Goal: Information Seeking & Learning: Learn about a topic

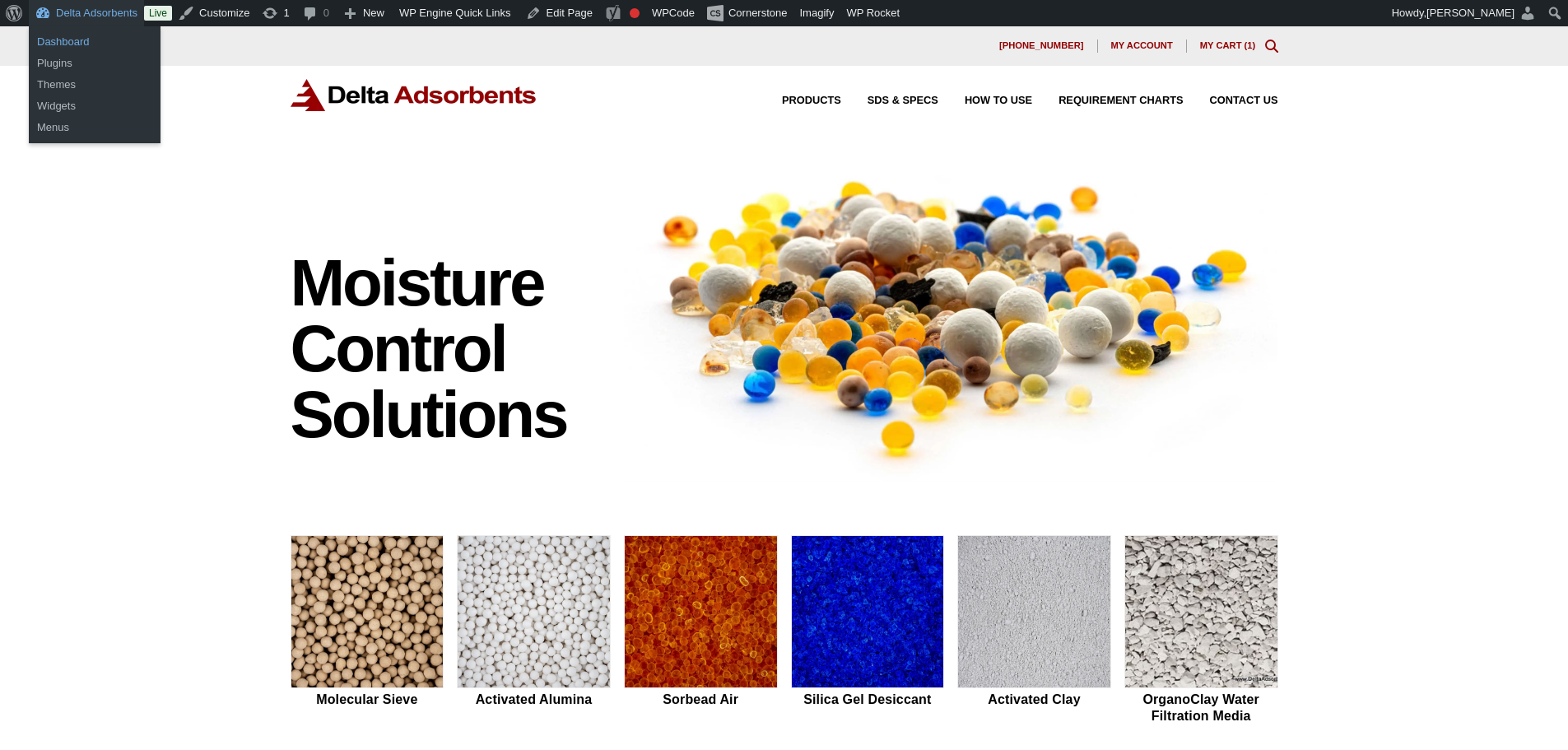
click at [76, 40] on link "Dashboard" at bounding box center [94, 42] width 131 height 22
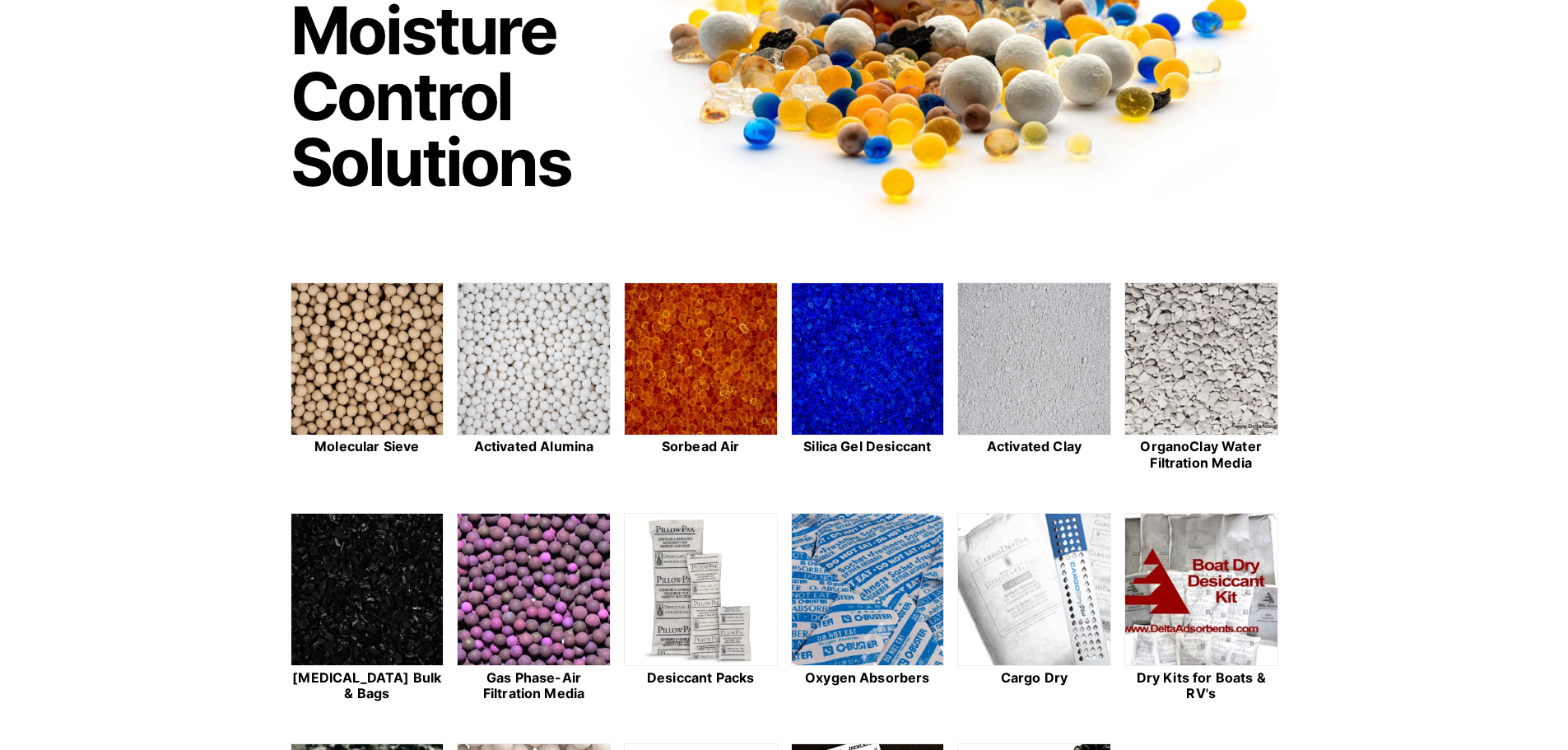
scroll to position [384, 0]
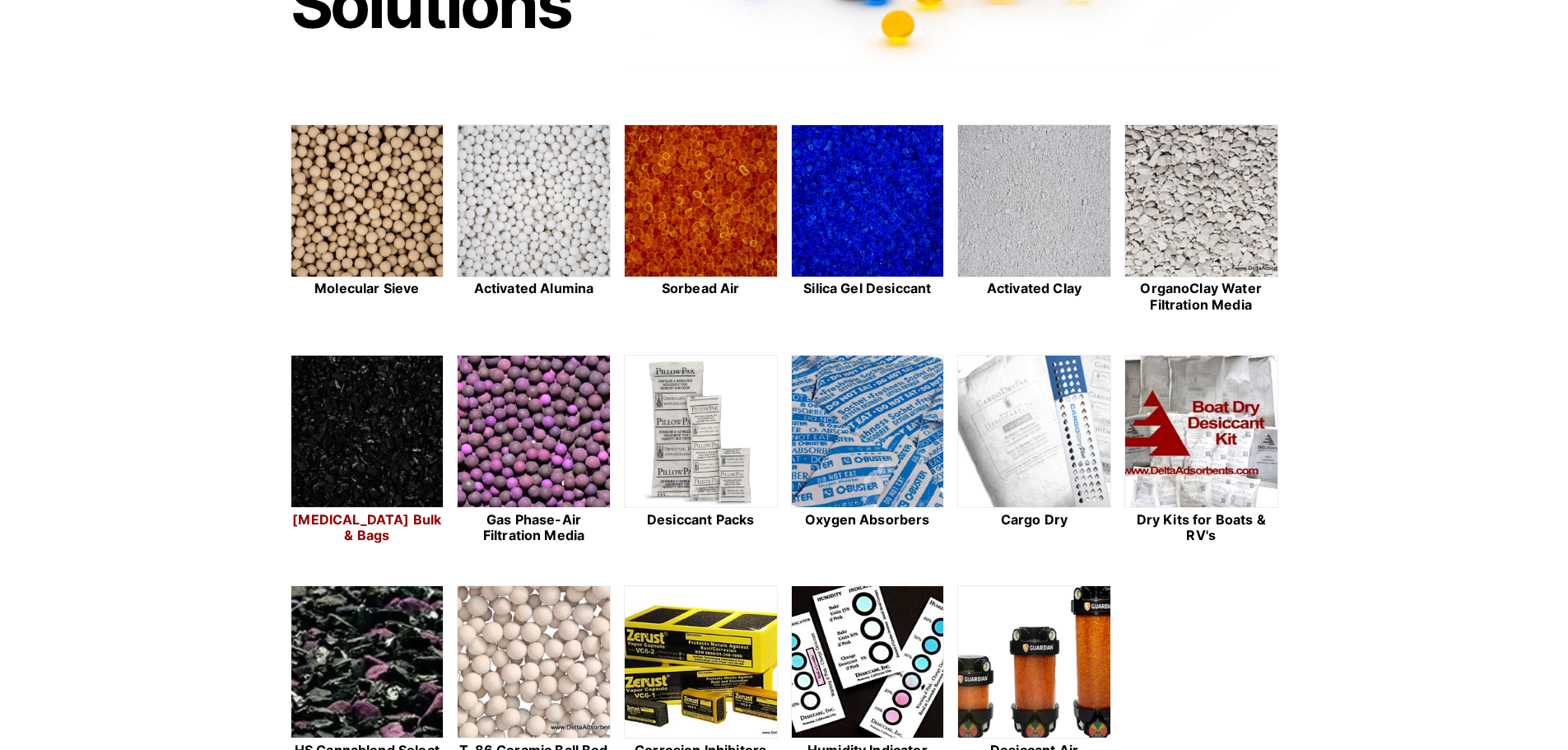
click at [363, 415] on img at bounding box center [367, 432] width 152 height 153
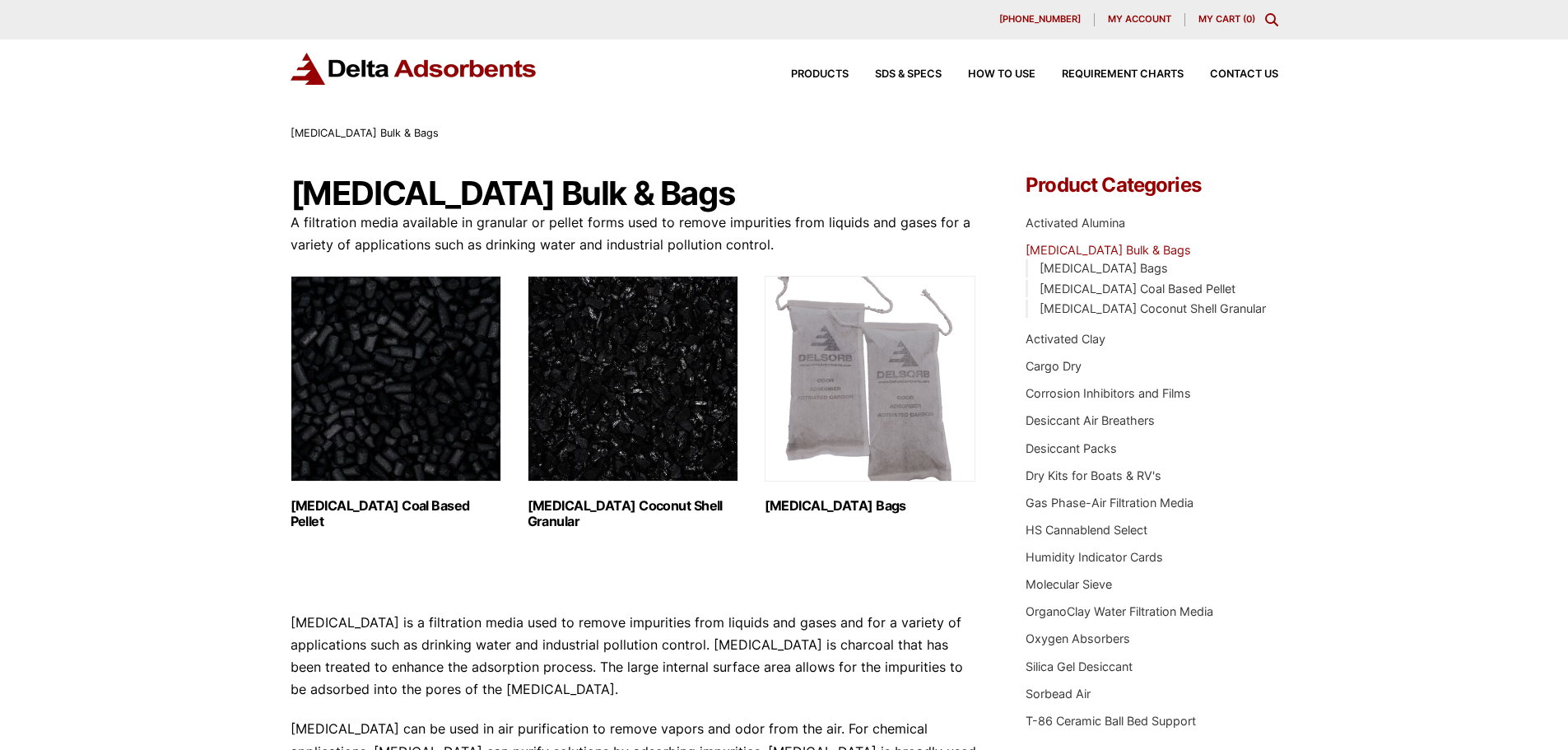
click at [439, 62] on img at bounding box center [414, 69] width 247 height 32
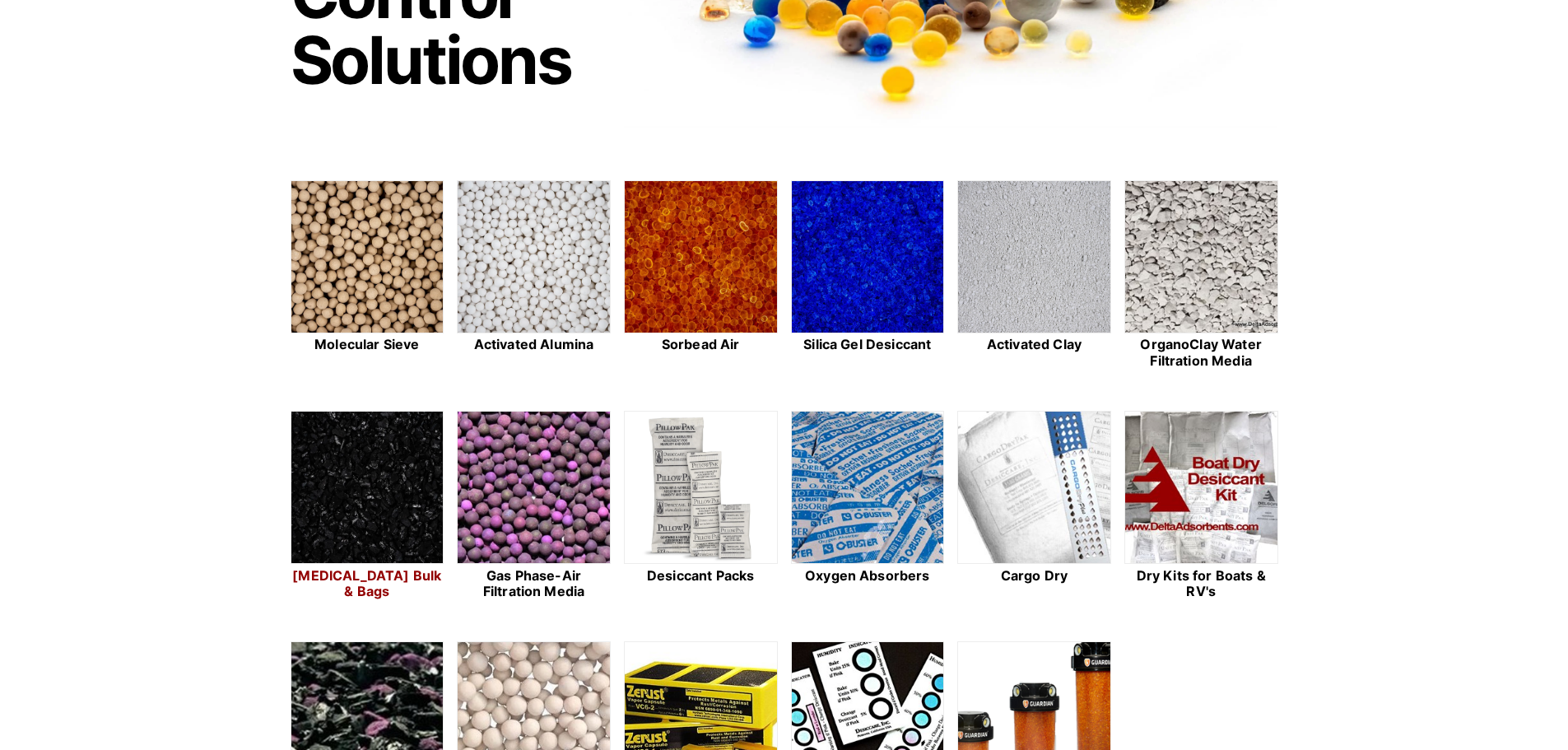
scroll to position [329, 0]
click at [359, 515] on img at bounding box center [367, 487] width 152 height 153
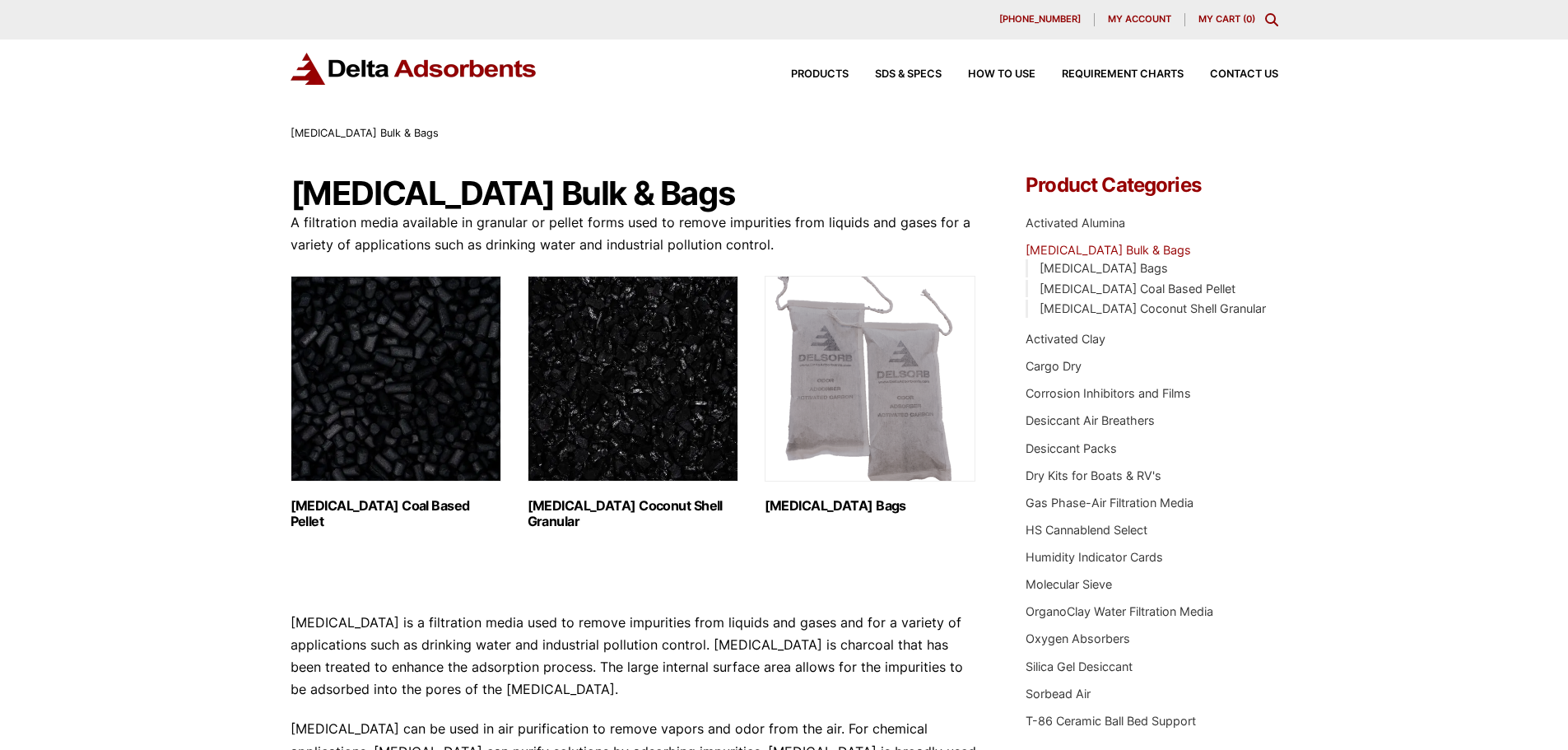
click at [476, 78] on img at bounding box center [414, 69] width 247 height 32
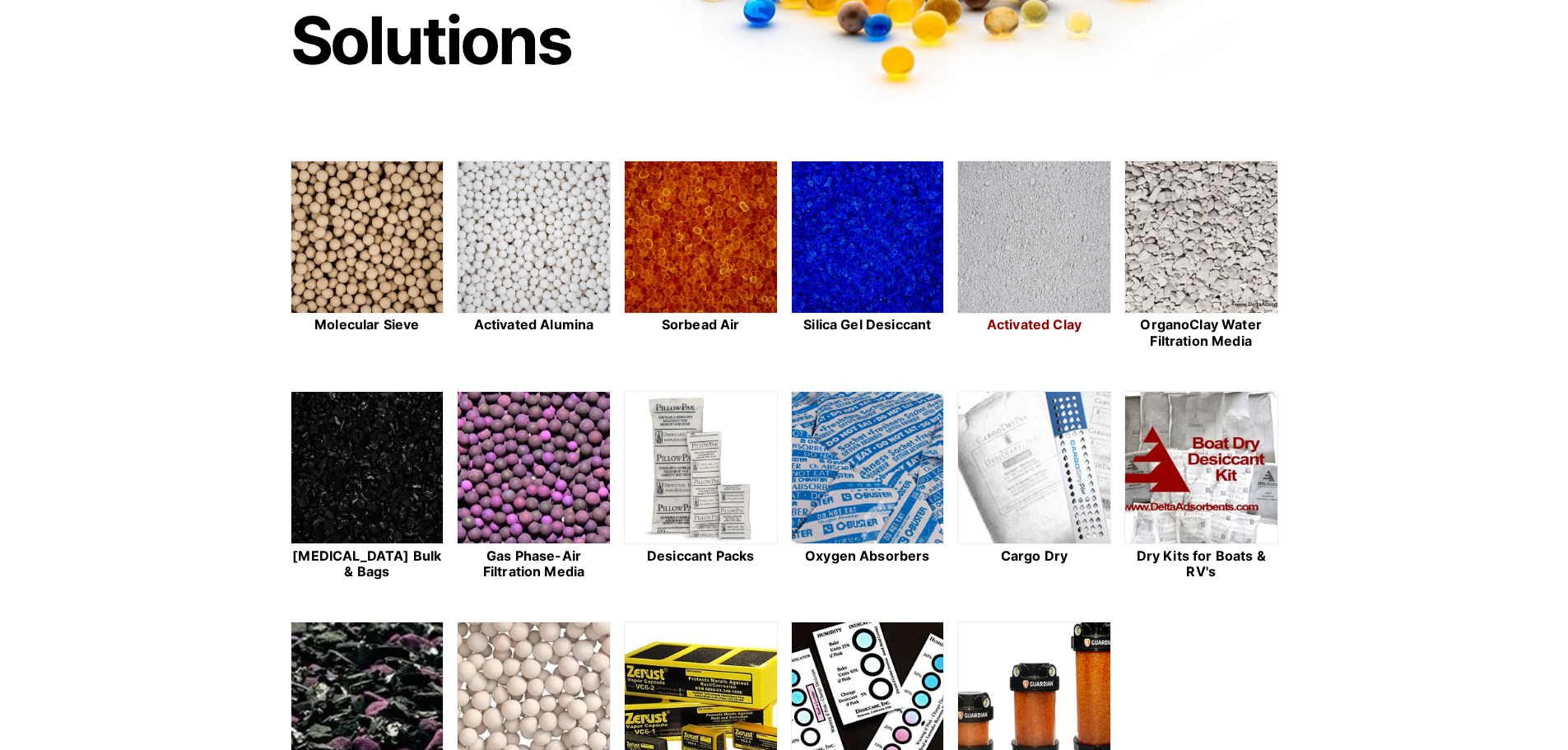
scroll to position [439, 0]
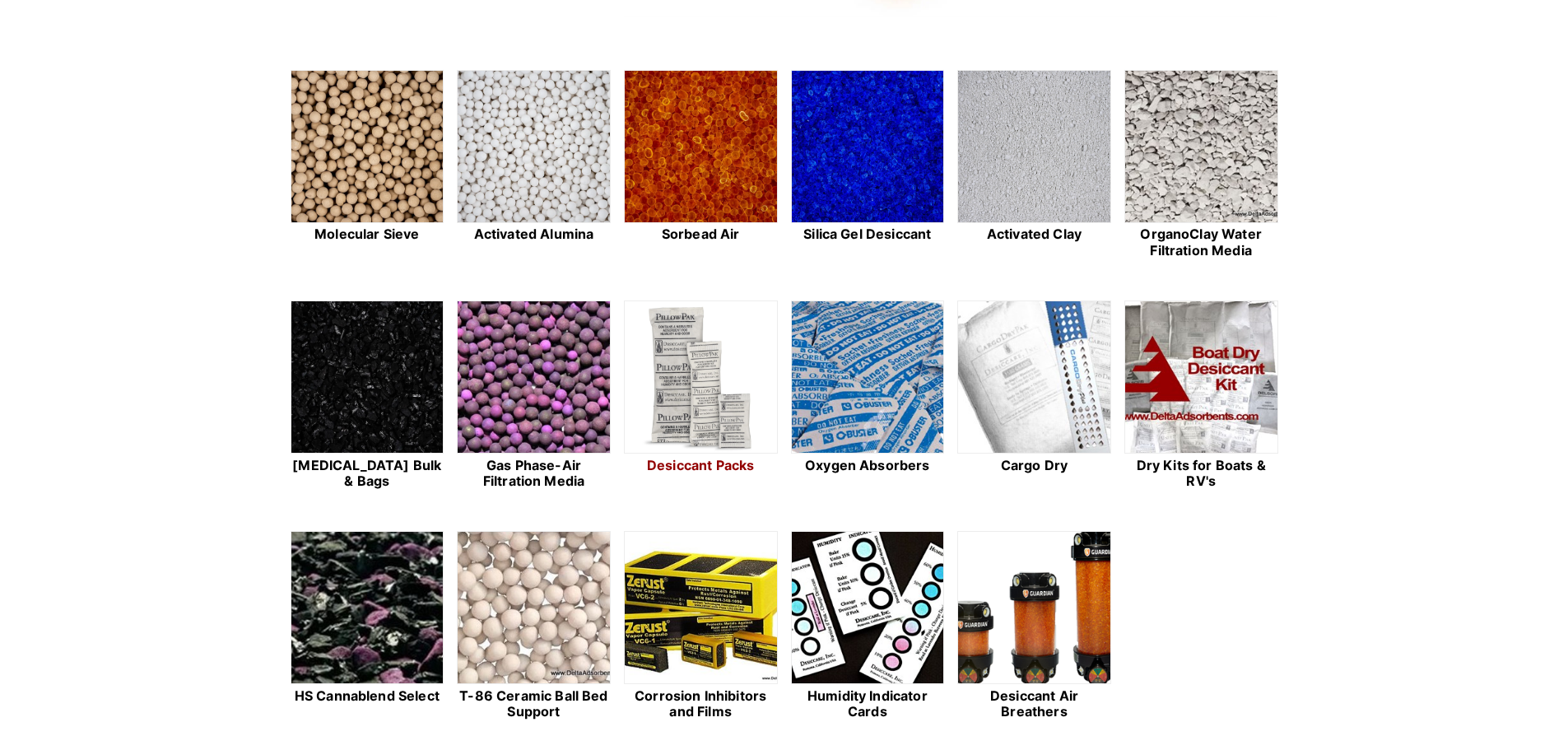
click at [699, 391] on img at bounding box center [700, 378] width 152 height 153
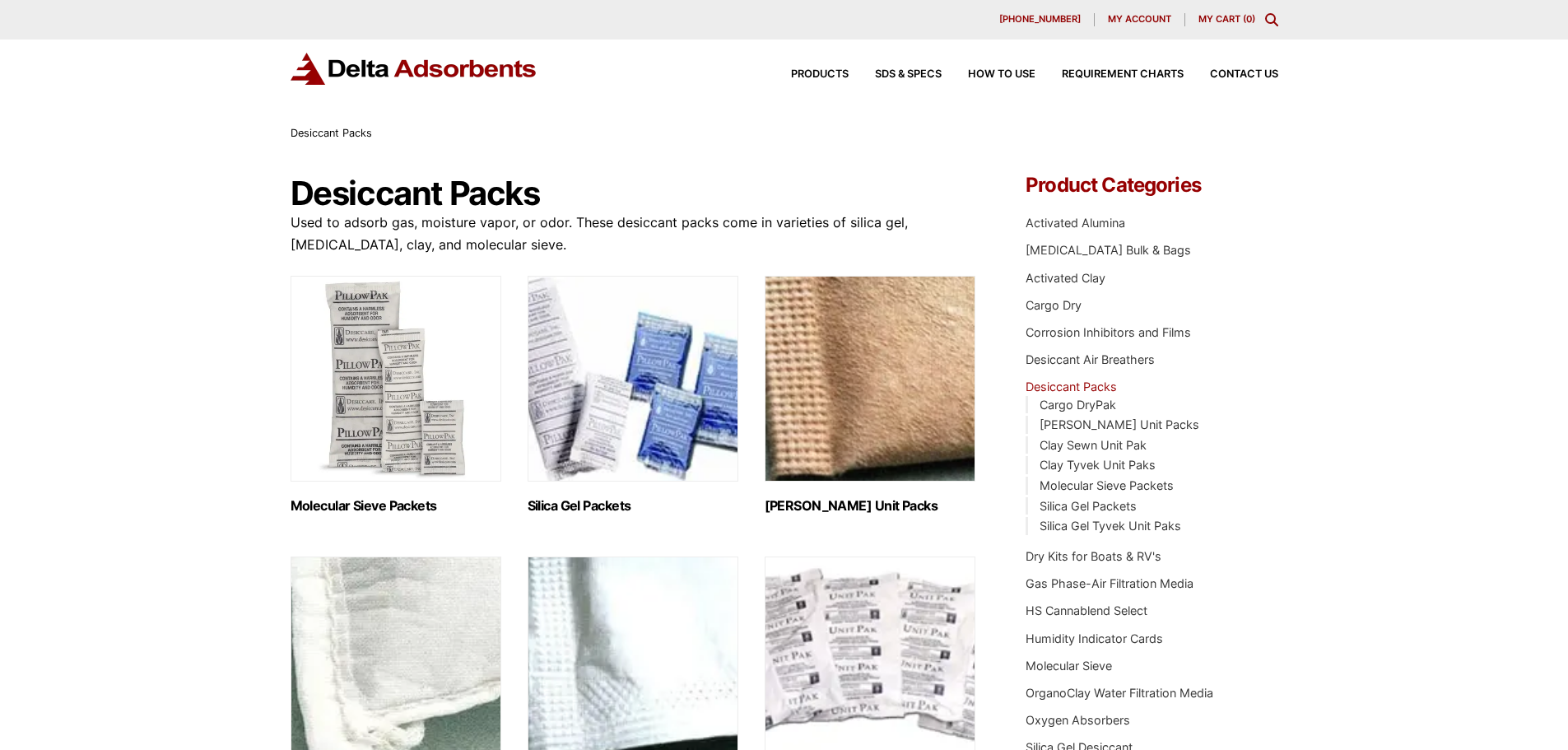
click at [422, 58] on img at bounding box center [414, 69] width 247 height 32
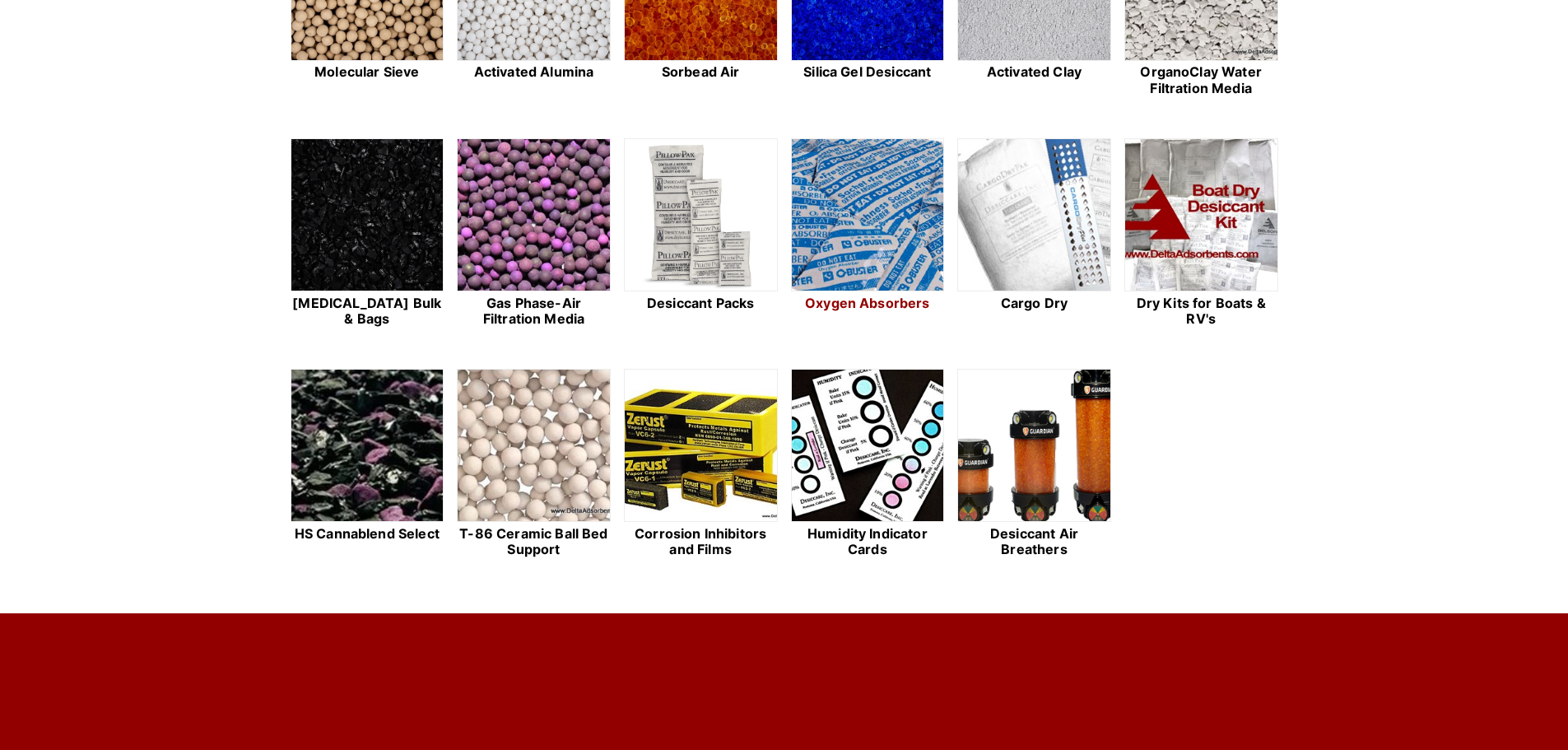
scroll to position [658, 0]
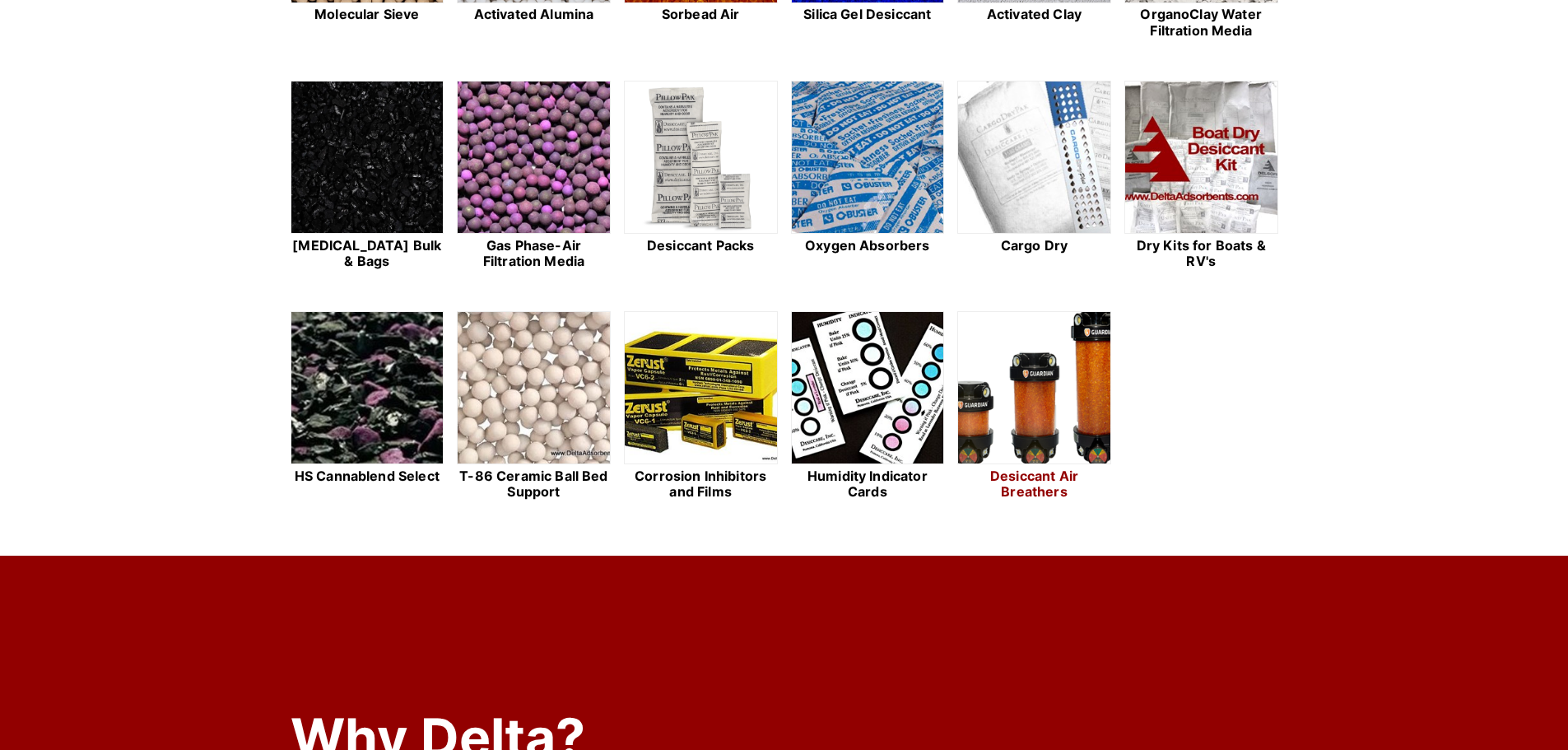
click at [983, 387] on img at bounding box center [1033, 388] width 152 height 153
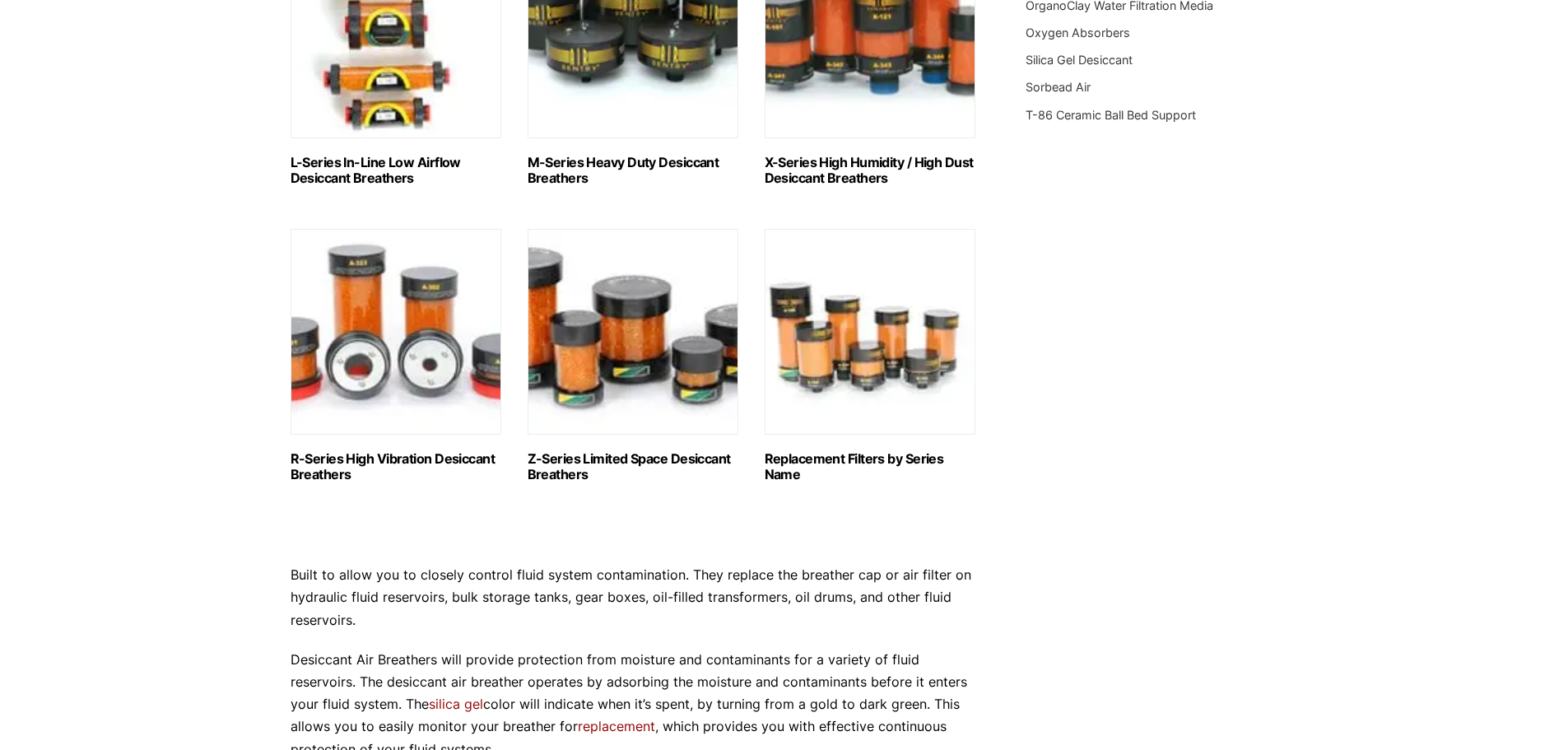
scroll to position [933, 0]
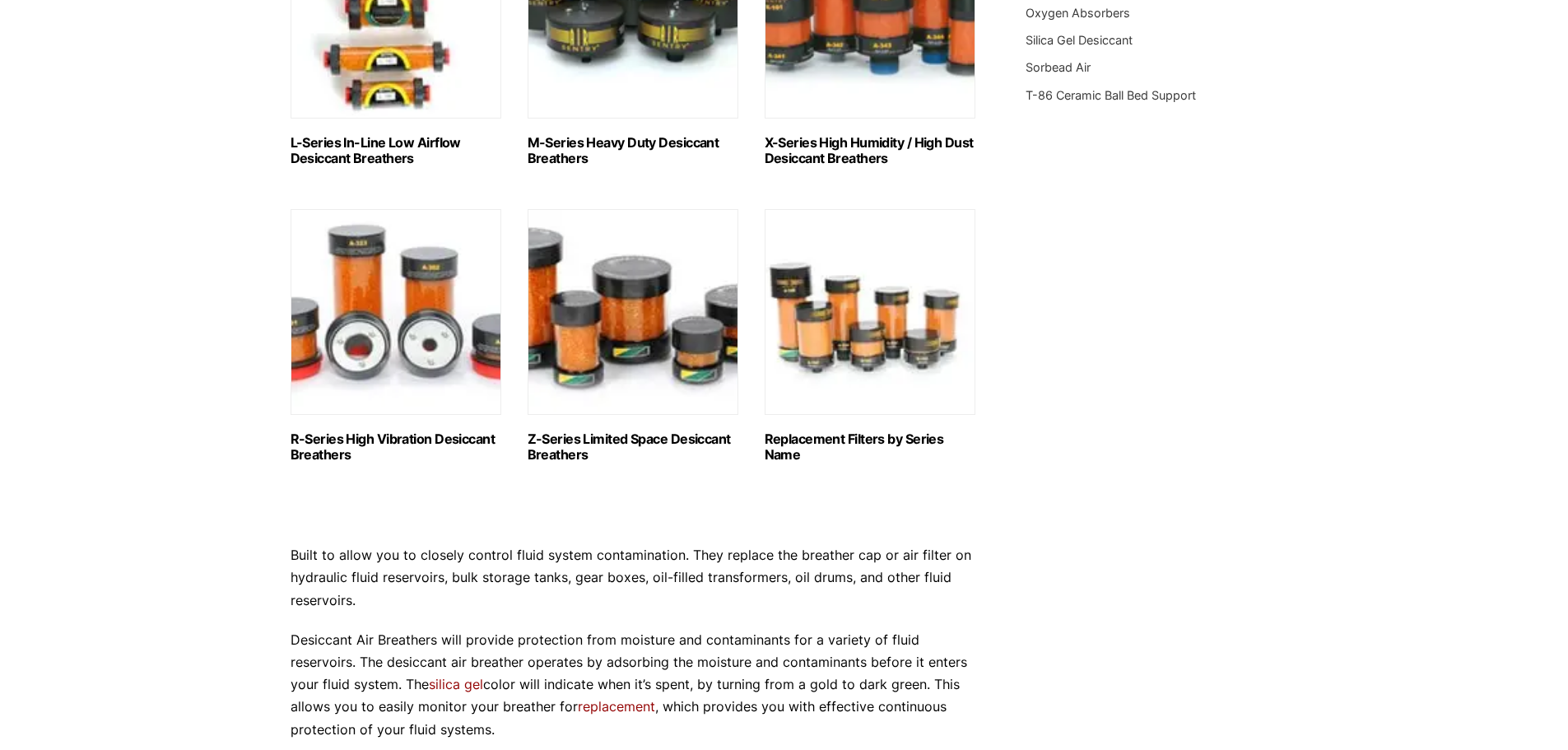
click at [833, 304] on img "Visit product category Replacement Filters by Series Name" at bounding box center [869, 311] width 210 height 206
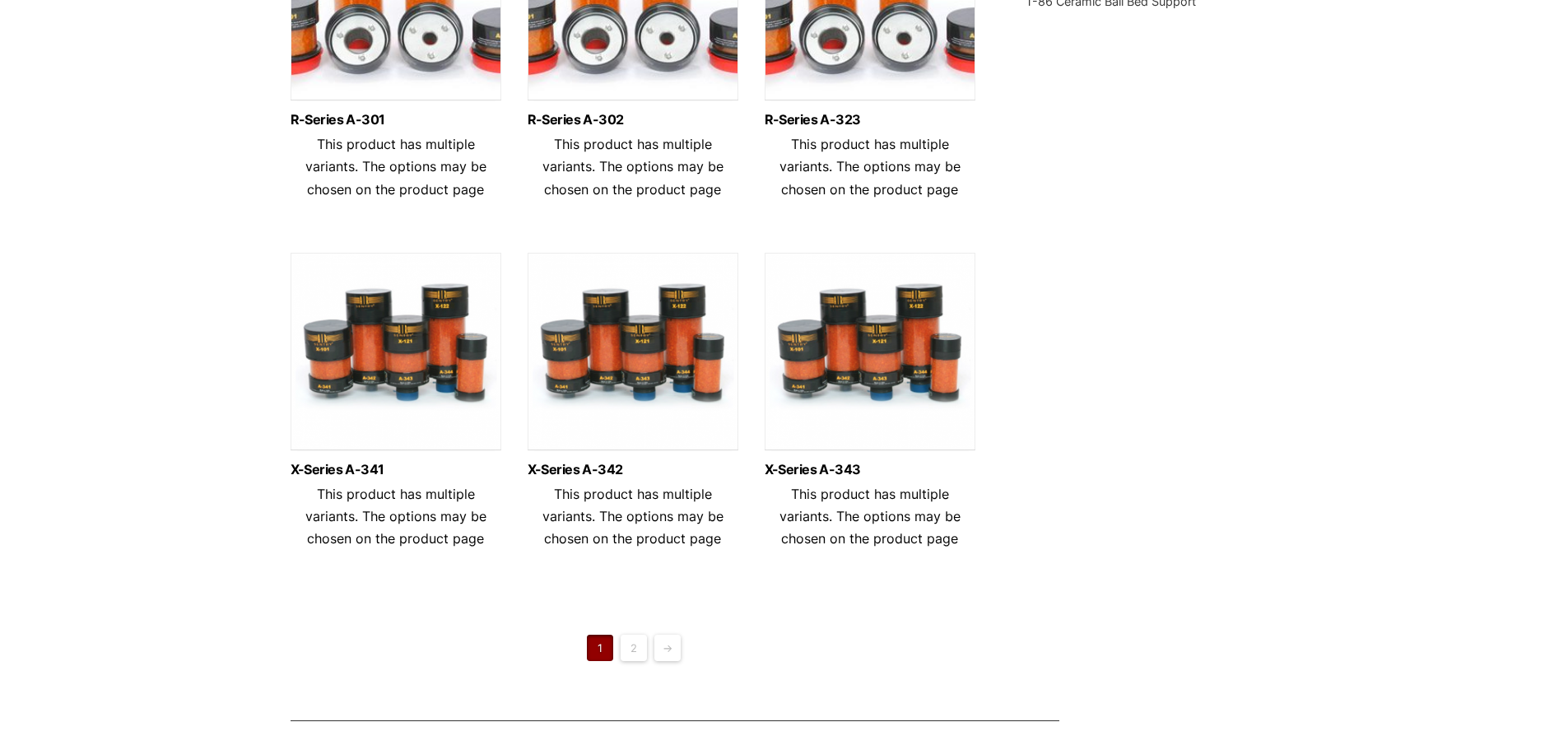
scroll to position [1097, 0]
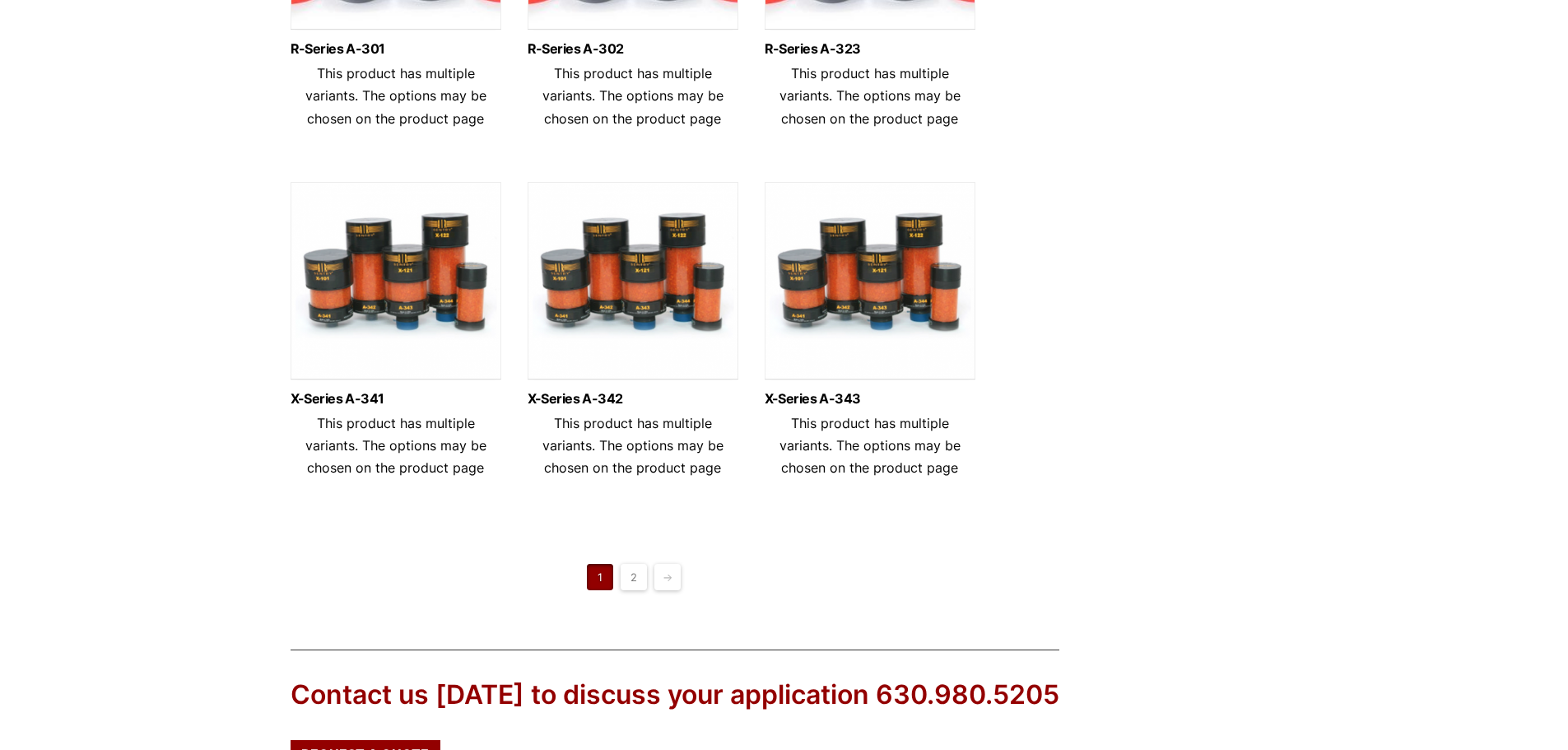
click at [637, 581] on link "2" at bounding box center [633, 576] width 26 height 26
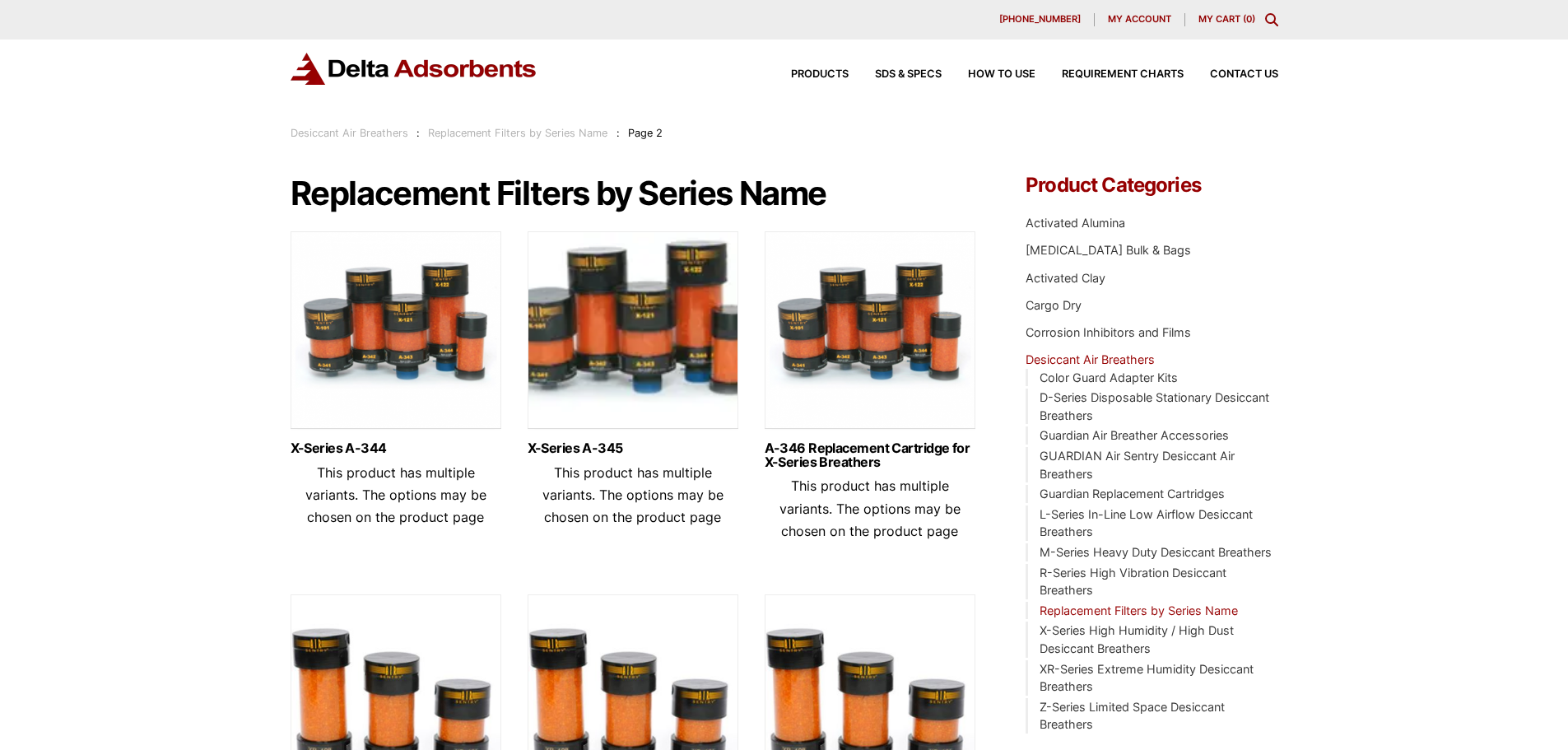
click at [364, 126] on div "Desiccant Air Breathers : Replacement Filters by Series Name : Page 2" at bounding box center [477, 133] width 373 height 18
click at [371, 129] on link "Desiccant Air Breathers" at bounding box center [349, 133] width 118 height 13
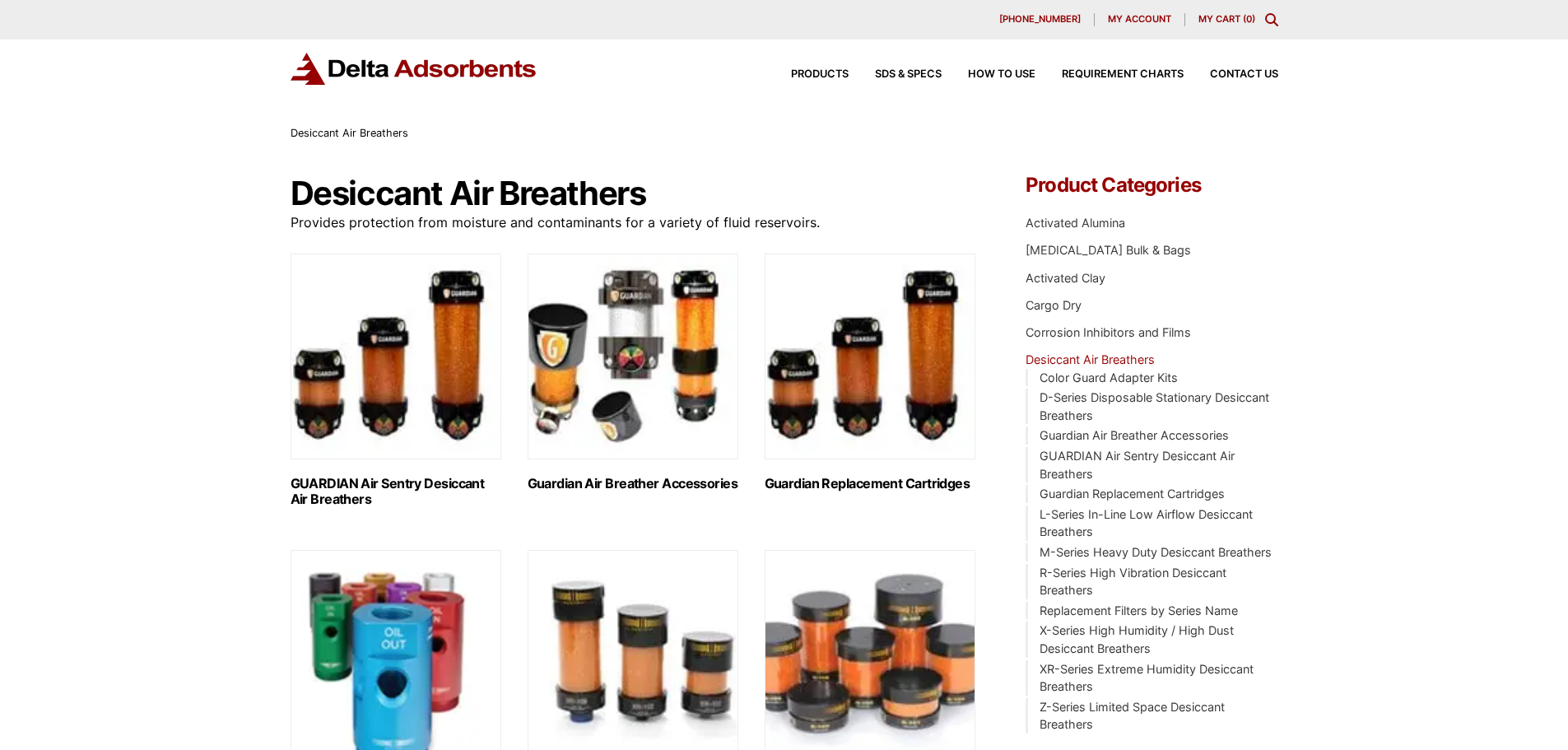
click at [617, 356] on img "Visit product category Guardian Air Breather Accessories" at bounding box center [633, 356] width 210 height 206
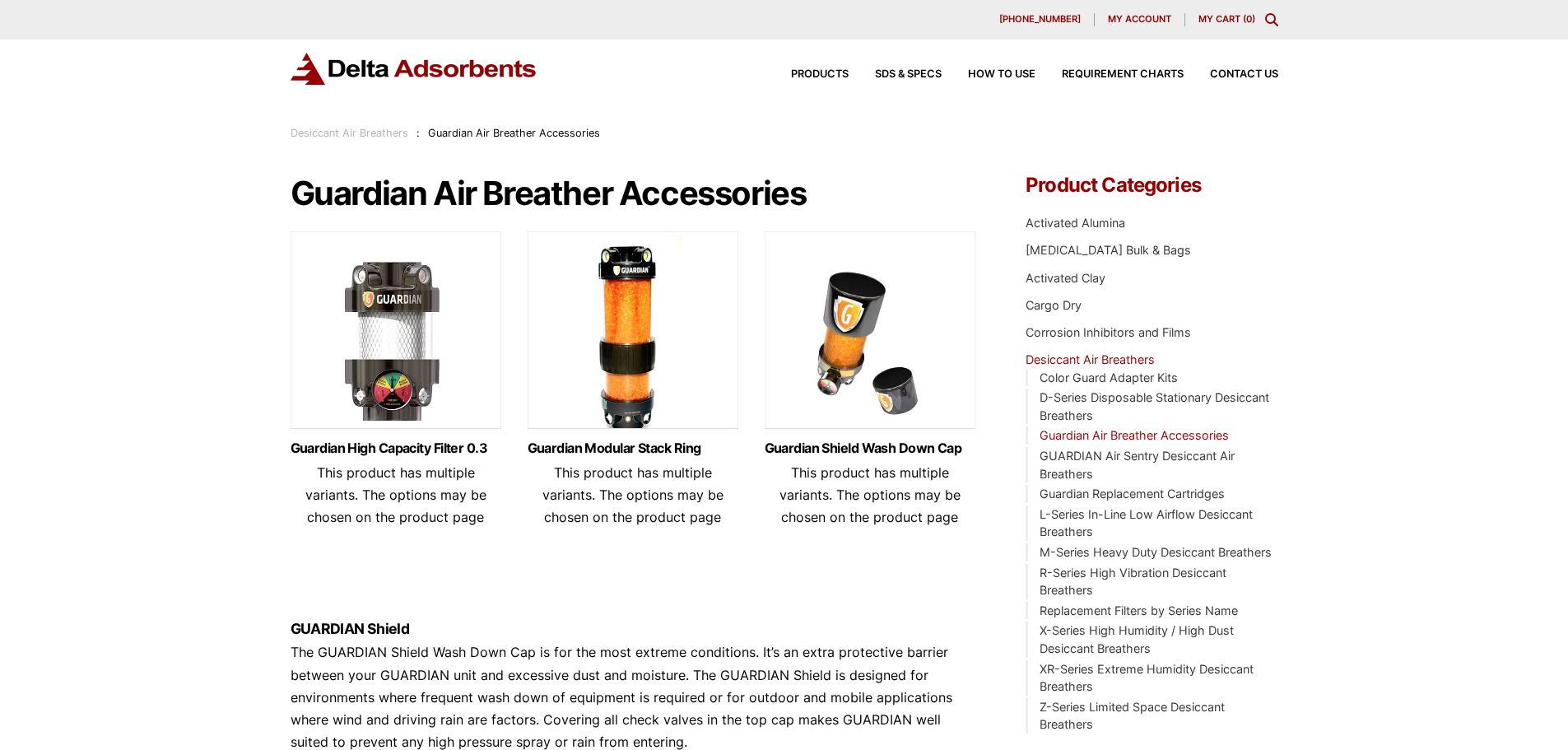
click at [368, 379] on img at bounding box center [396, 334] width 210 height 206
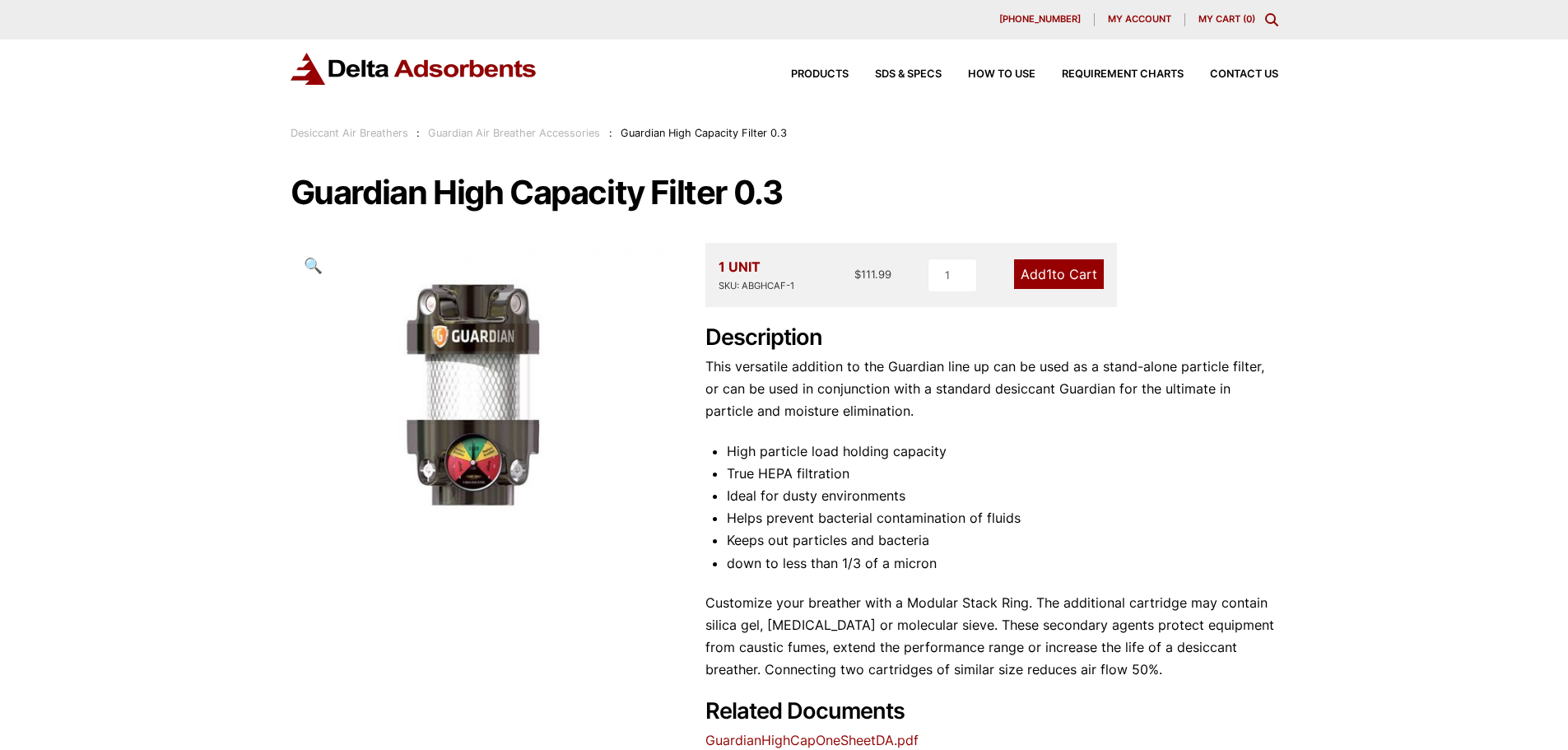
click at [1132, 14] on span "My account" at bounding box center [1139, 19] width 63 height 9
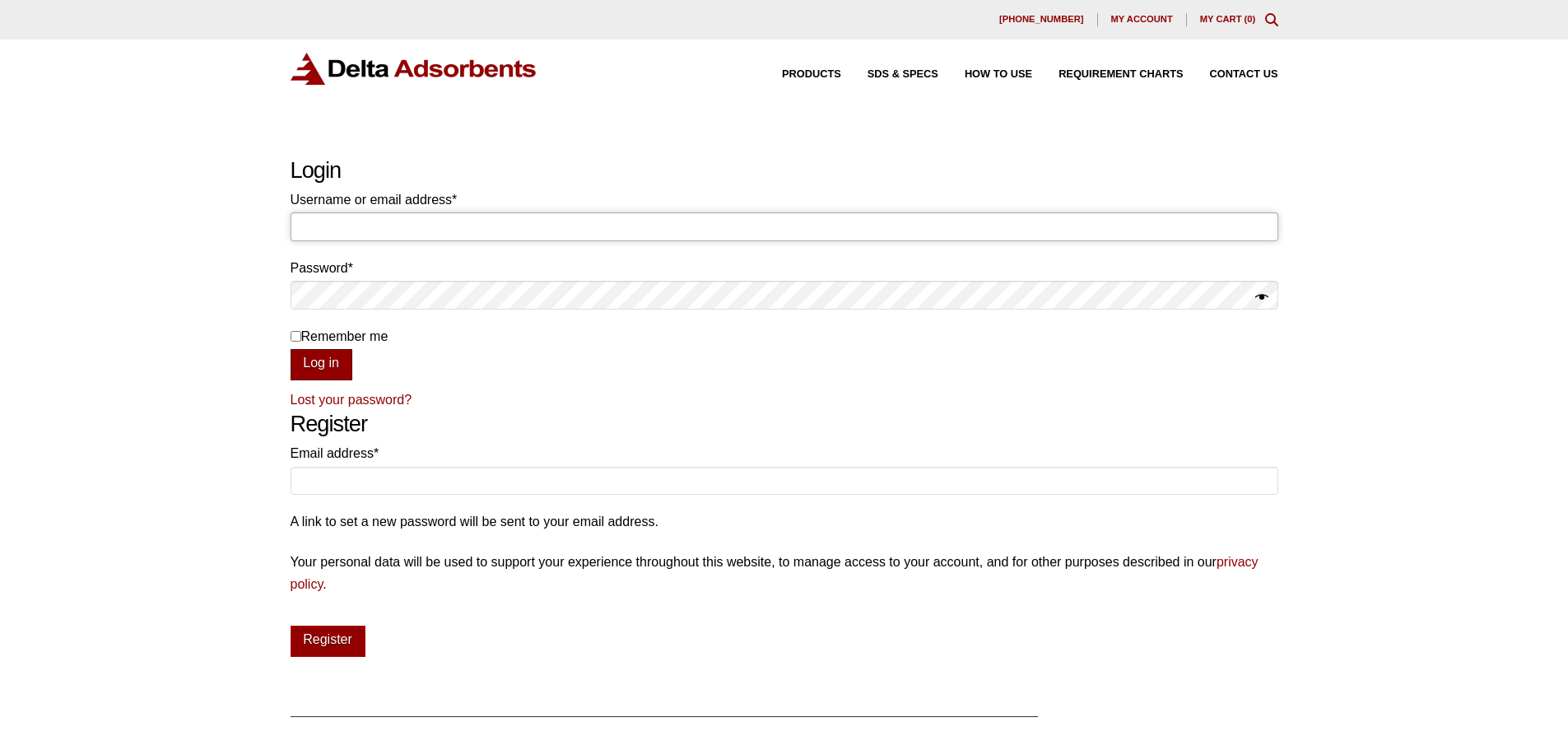
type input "bennett@deltaadsorbents.com"
click at [334, 362] on button "Log in" at bounding box center [321, 364] width 62 height 31
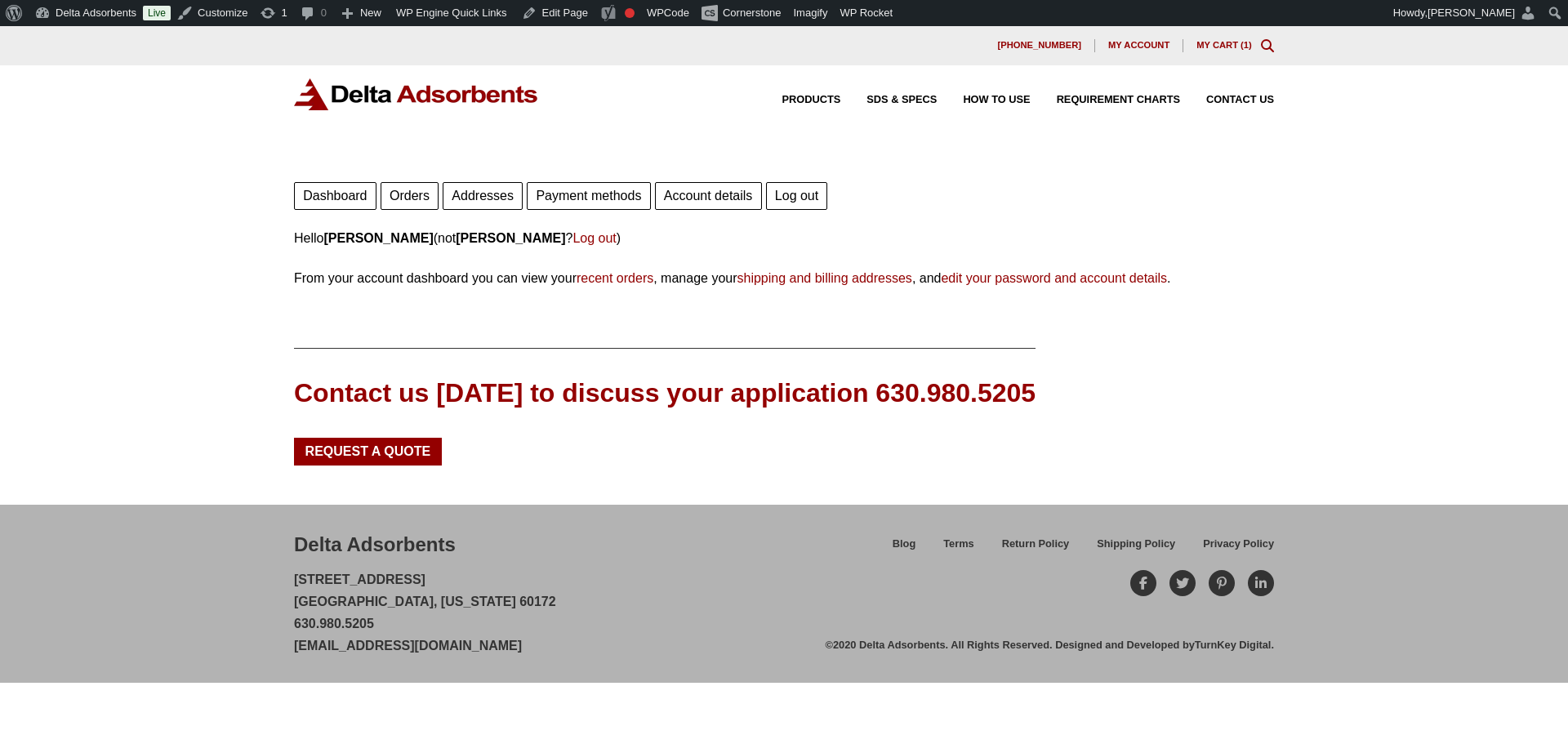
click at [410, 104] on img at bounding box center [417, 95] width 245 height 32
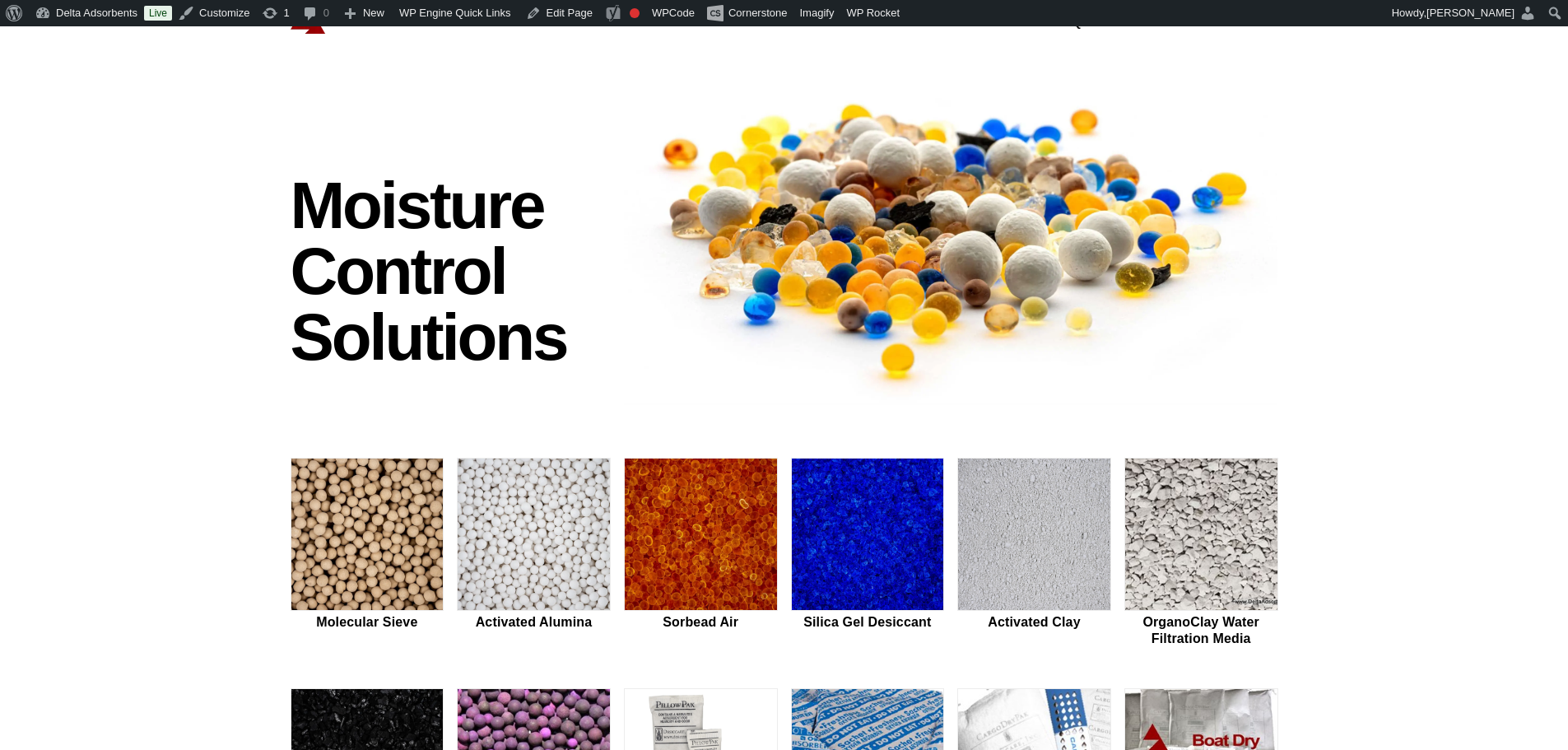
scroll to position [439, 0]
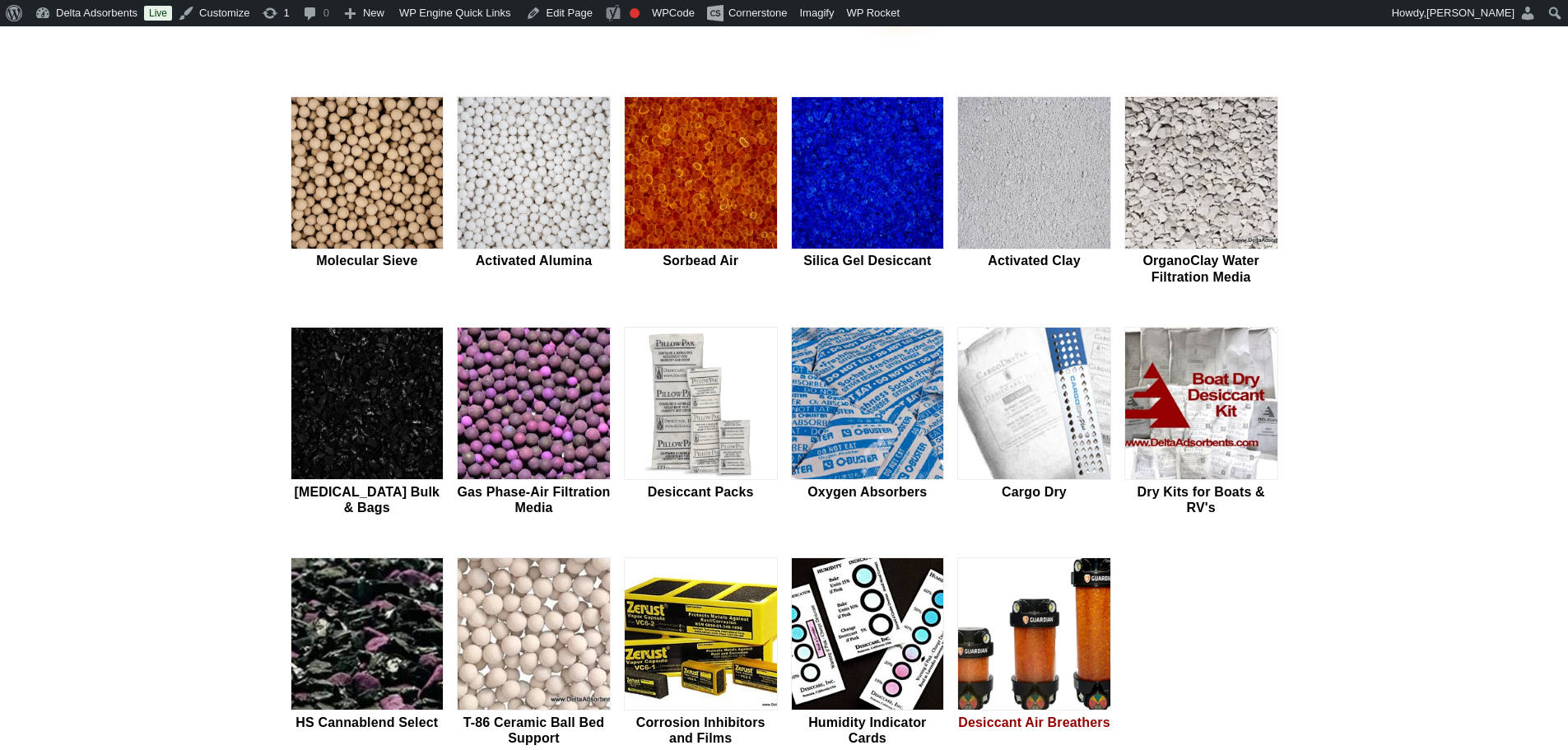
click at [1016, 622] on img at bounding box center [1033, 635] width 152 height 153
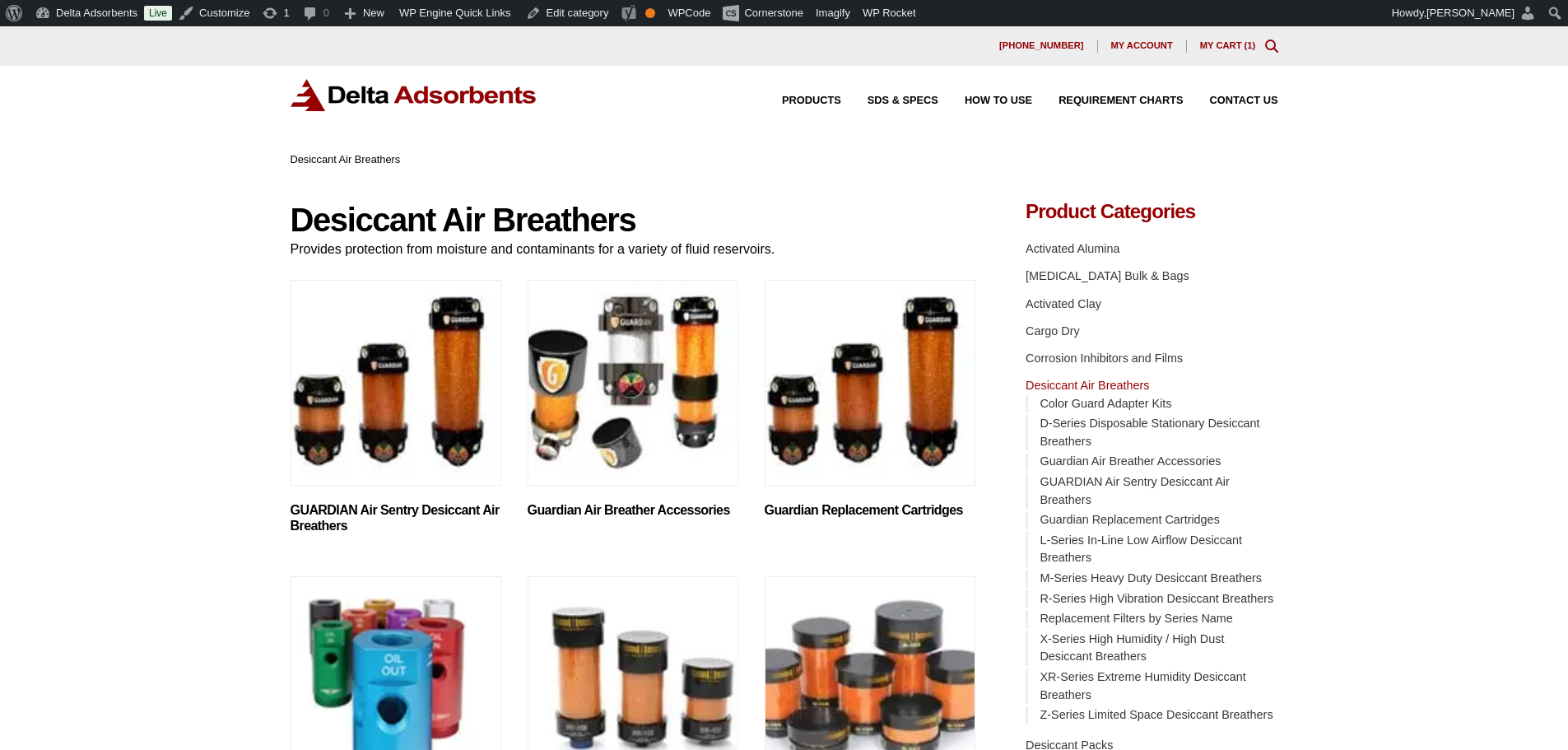
click at [709, 451] on img "Visit product category Guardian Air Breather Accessories" at bounding box center [633, 382] width 210 height 206
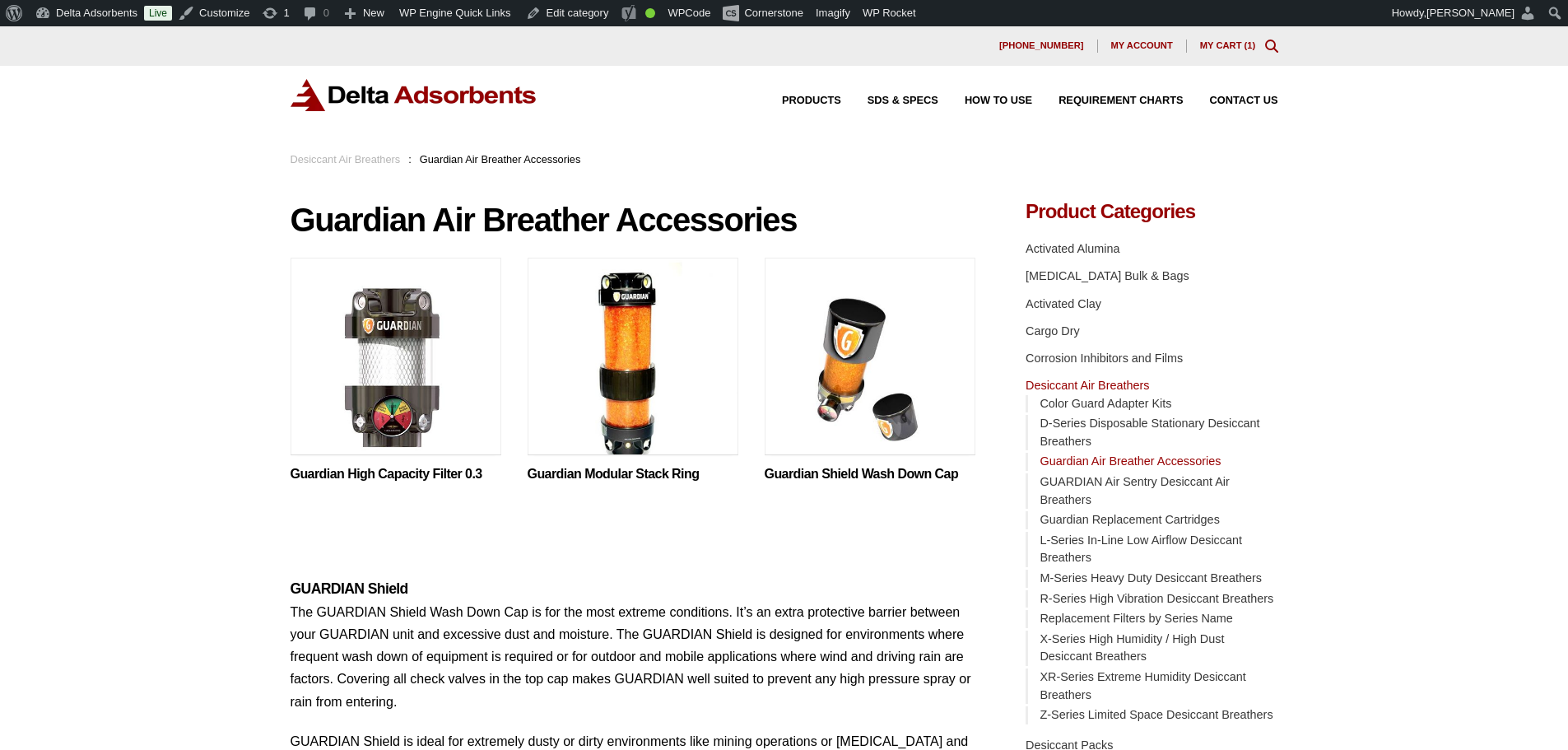
click at [441, 368] on img at bounding box center [396, 360] width 210 height 206
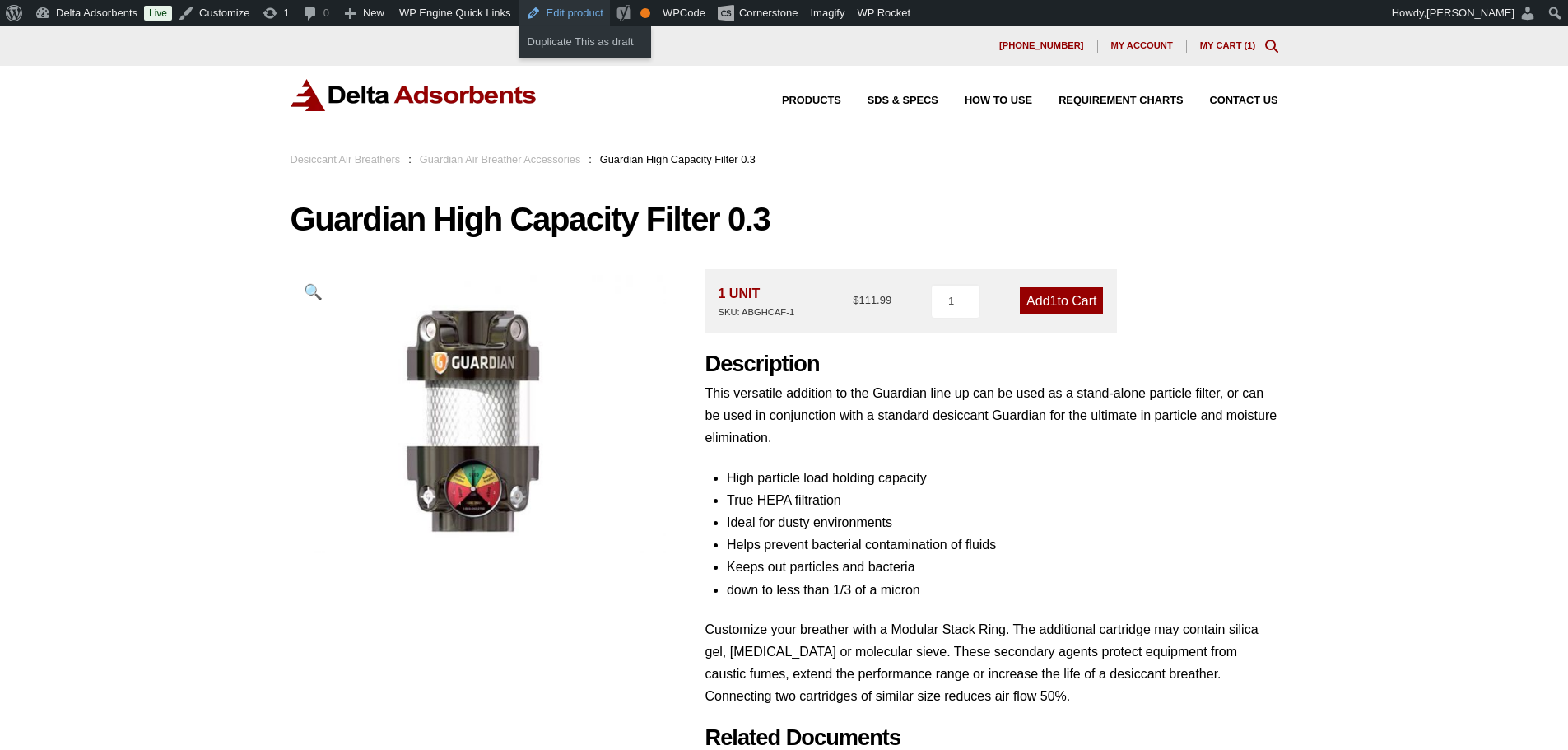
click at [565, 11] on link "Edit product" at bounding box center [565, 13] width 91 height 26
click at [473, 168] on div "Desiccant Air Breathers : Guardian Air Breather Accessories : Guardian High Cap…" at bounding box center [522, 159] width 465 height 18
click at [473, 165] on link "Guardian Air Breather Accessories" at bounding box center [500, 159] width 161 height 13
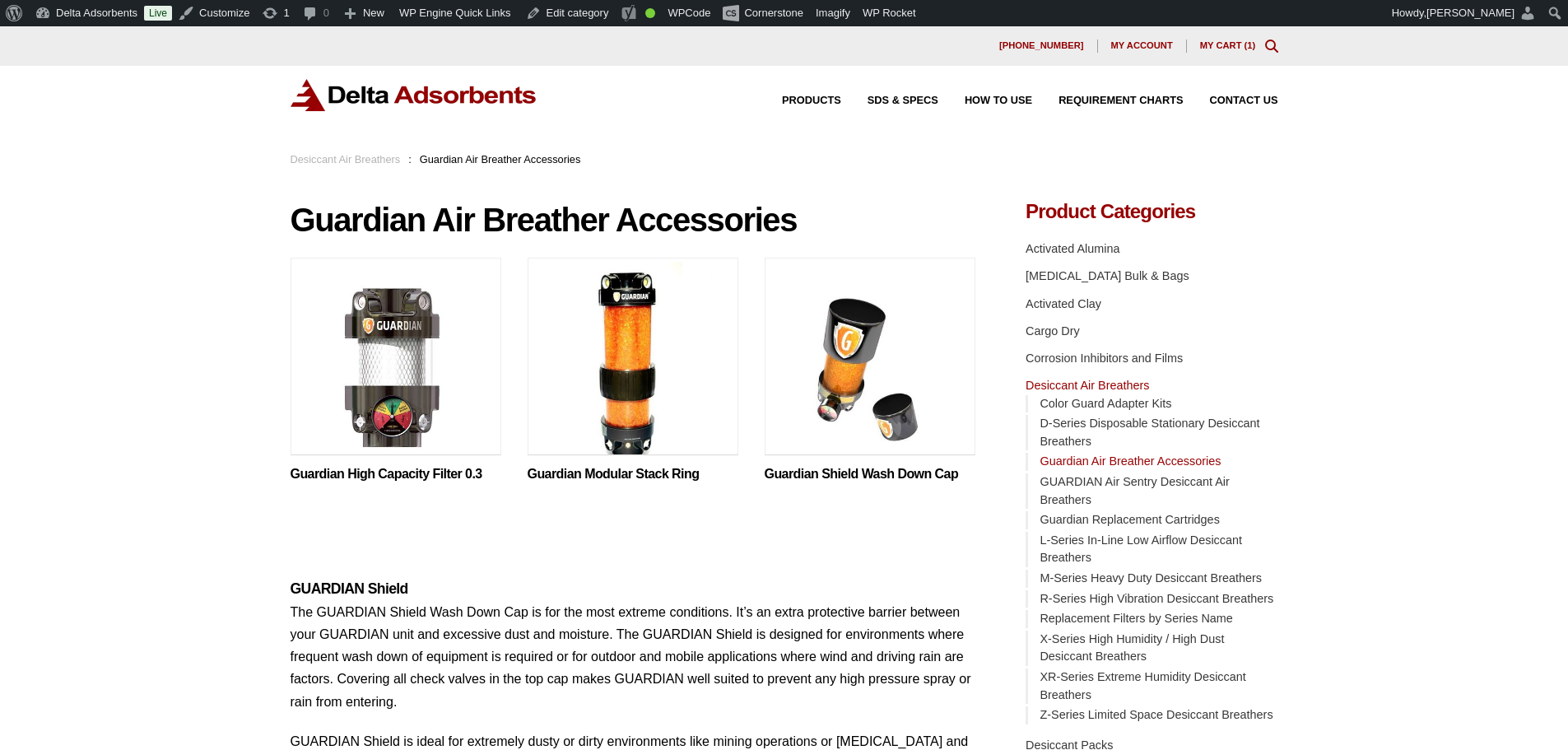
click at [637, 386] on img at bounding box center [633, 360] width 210 height 206
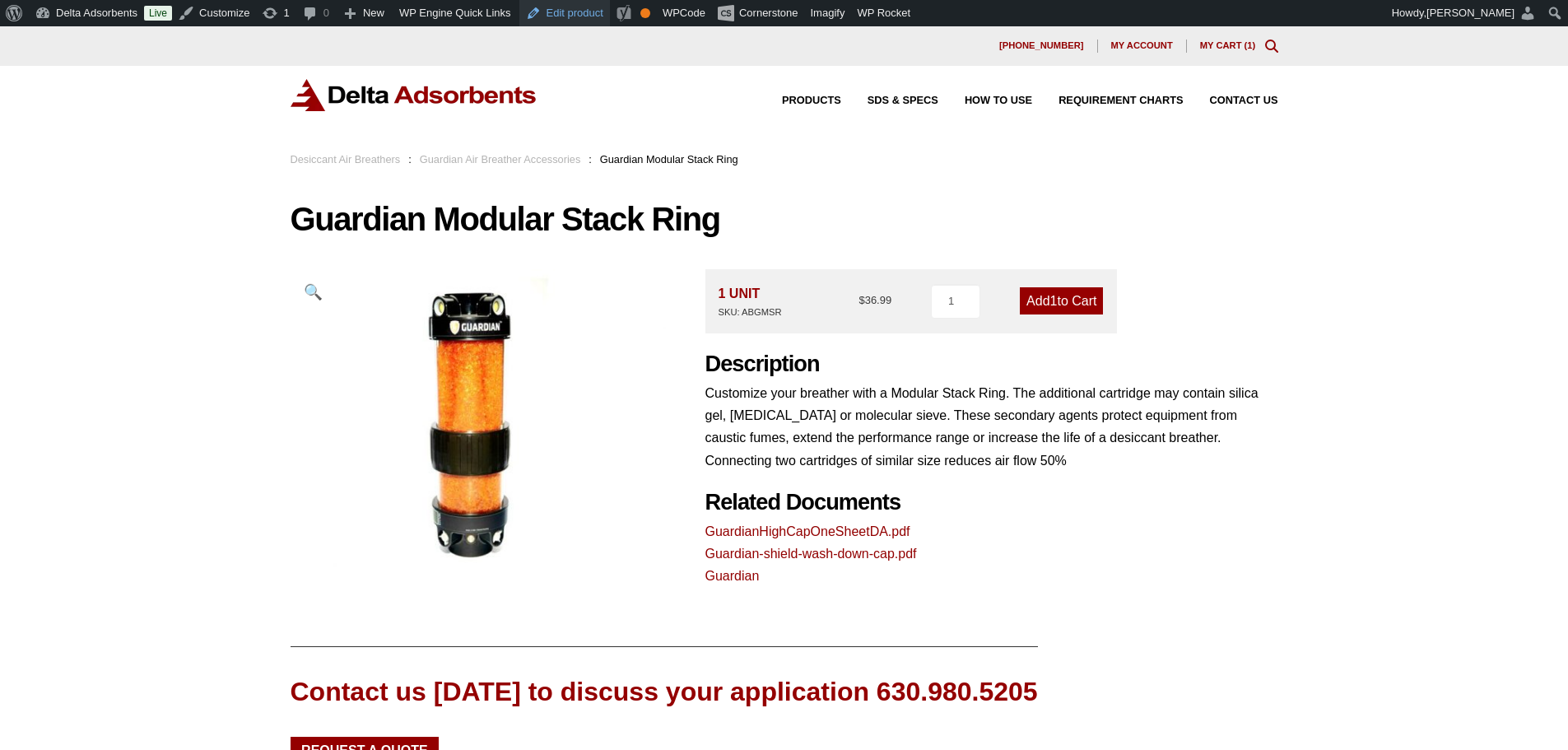
click at [588, 12] on link "Edit product" at bounding box center [565, 13] width 91 height 26
click at [361, 156] on link "Desiccant Air Breathers" at bounding box center [345, 159] width 111 height 13
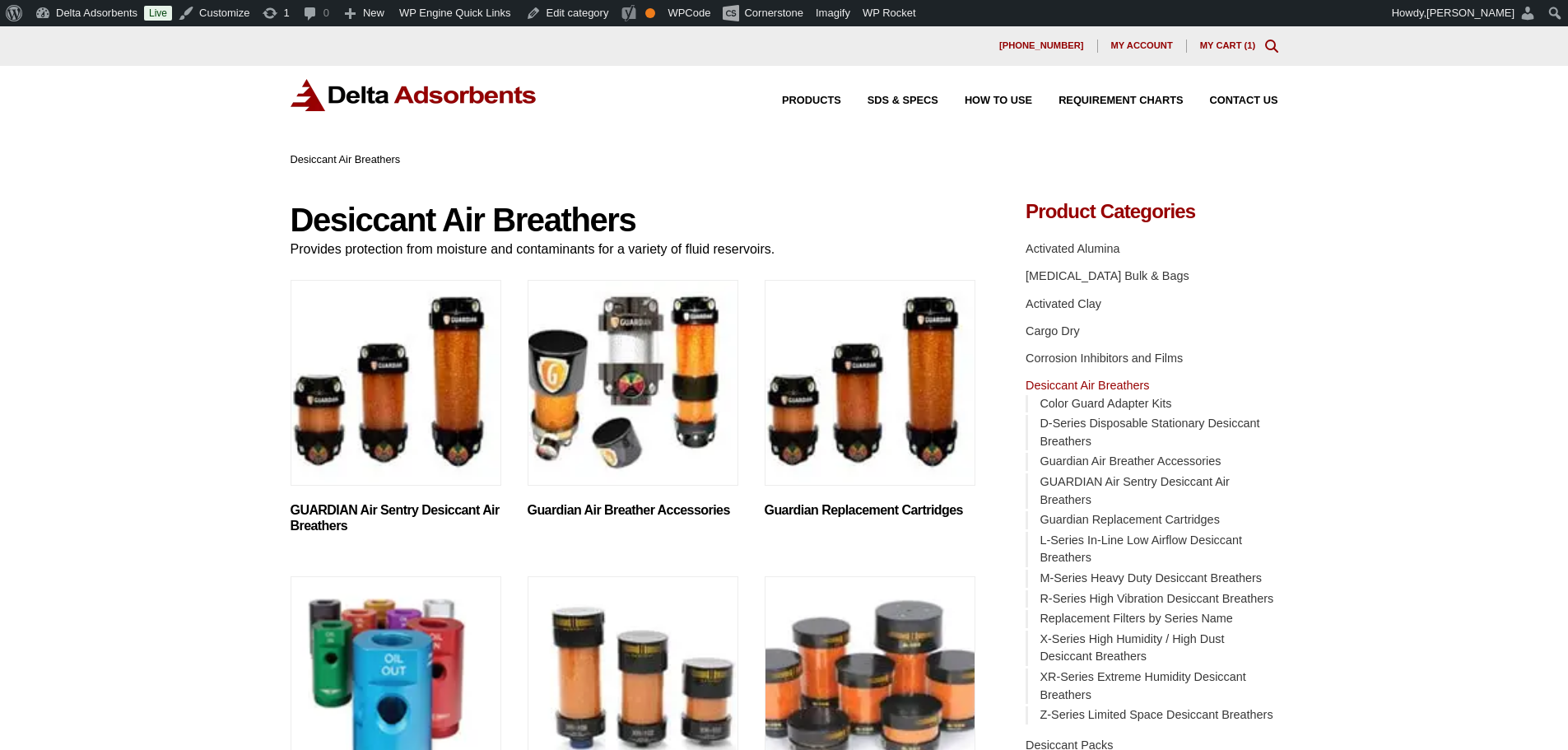
click at [396, 431] on img "Visit product category GUARDIAN Air Sentry Desiccant Air Breathers" at bounding box center [396, 382] width 210 height 206
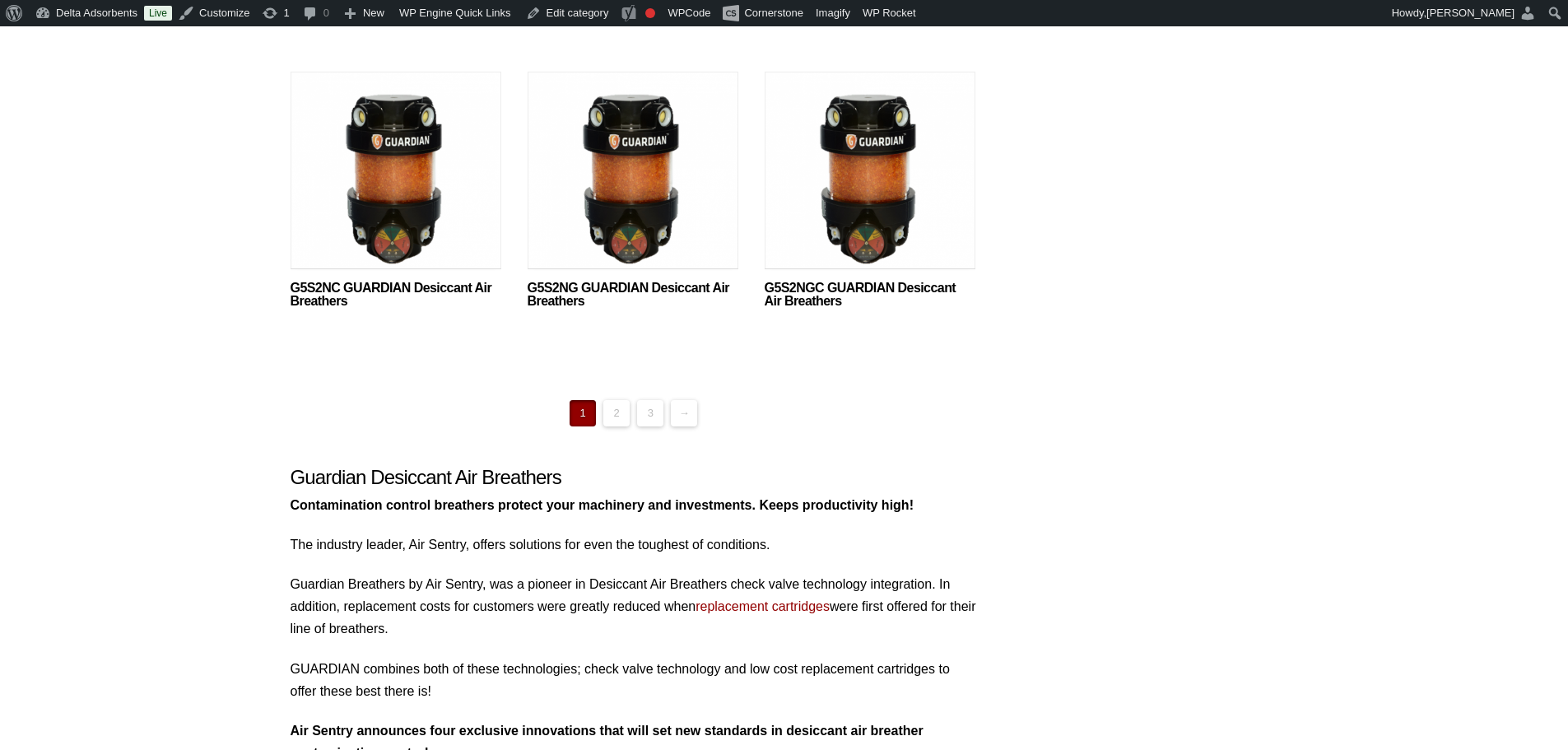
scroll to position [1097, 0]
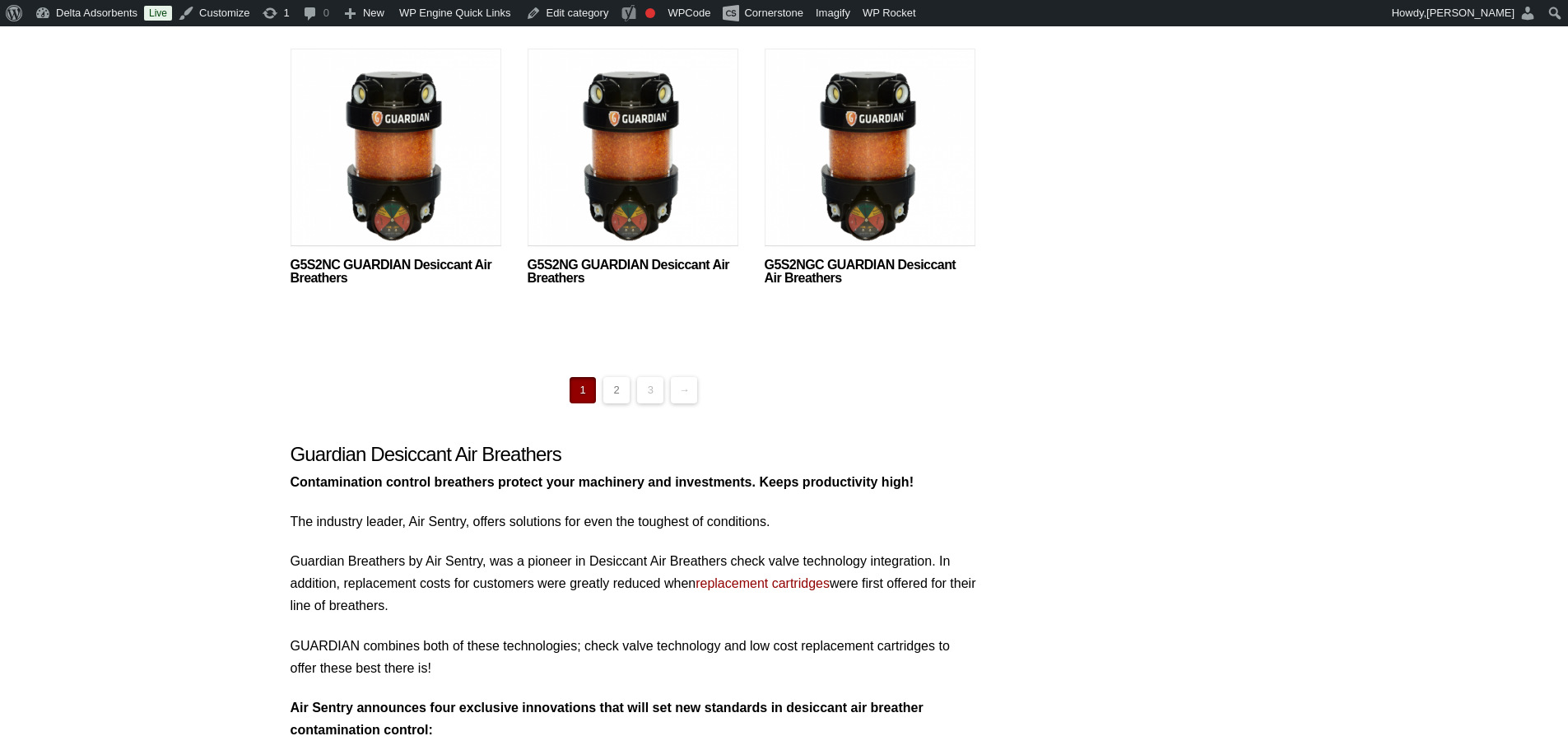
click at [616, 386] on link "2" at bounding box center [616, 389] width 26 height 26
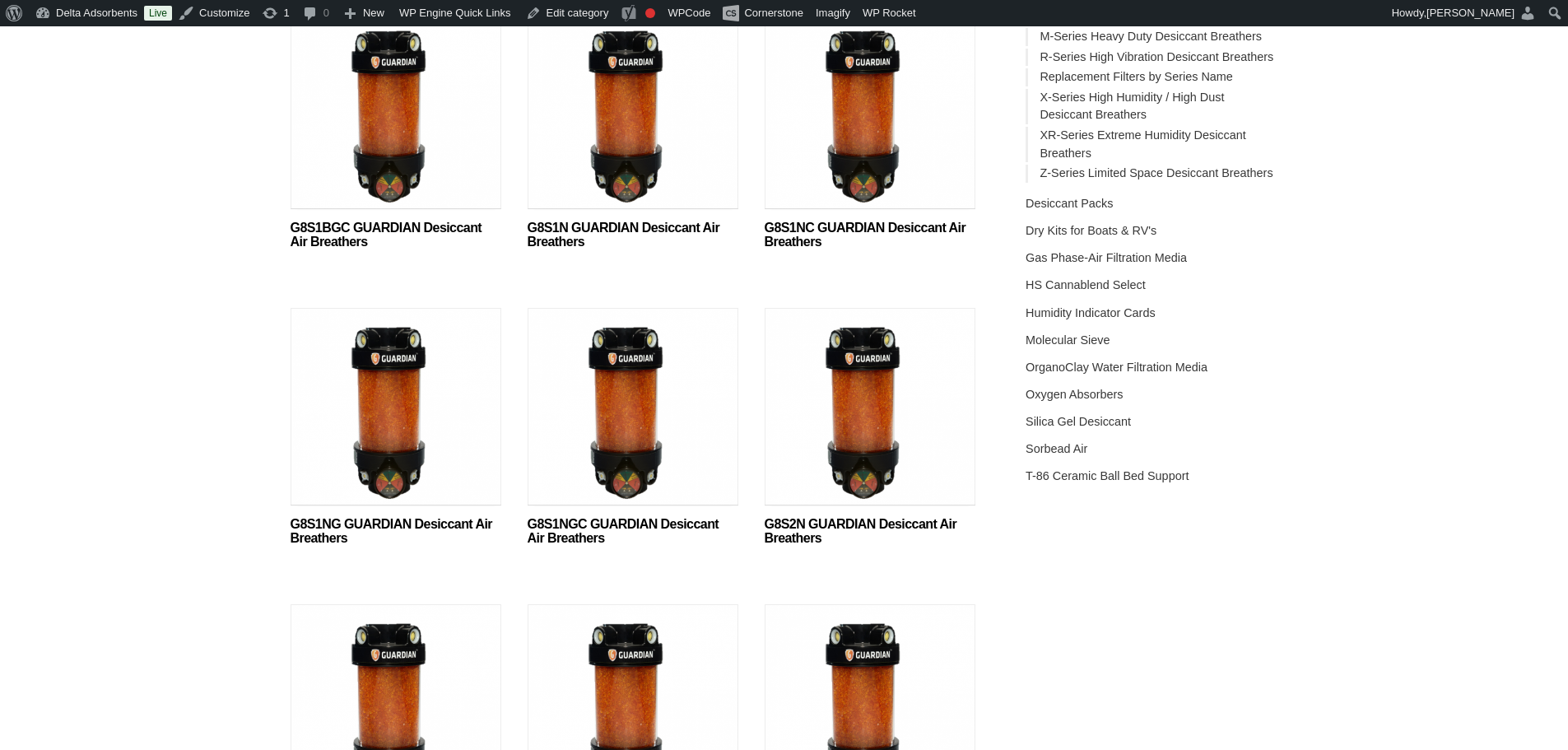
scroll to position [549, 0]
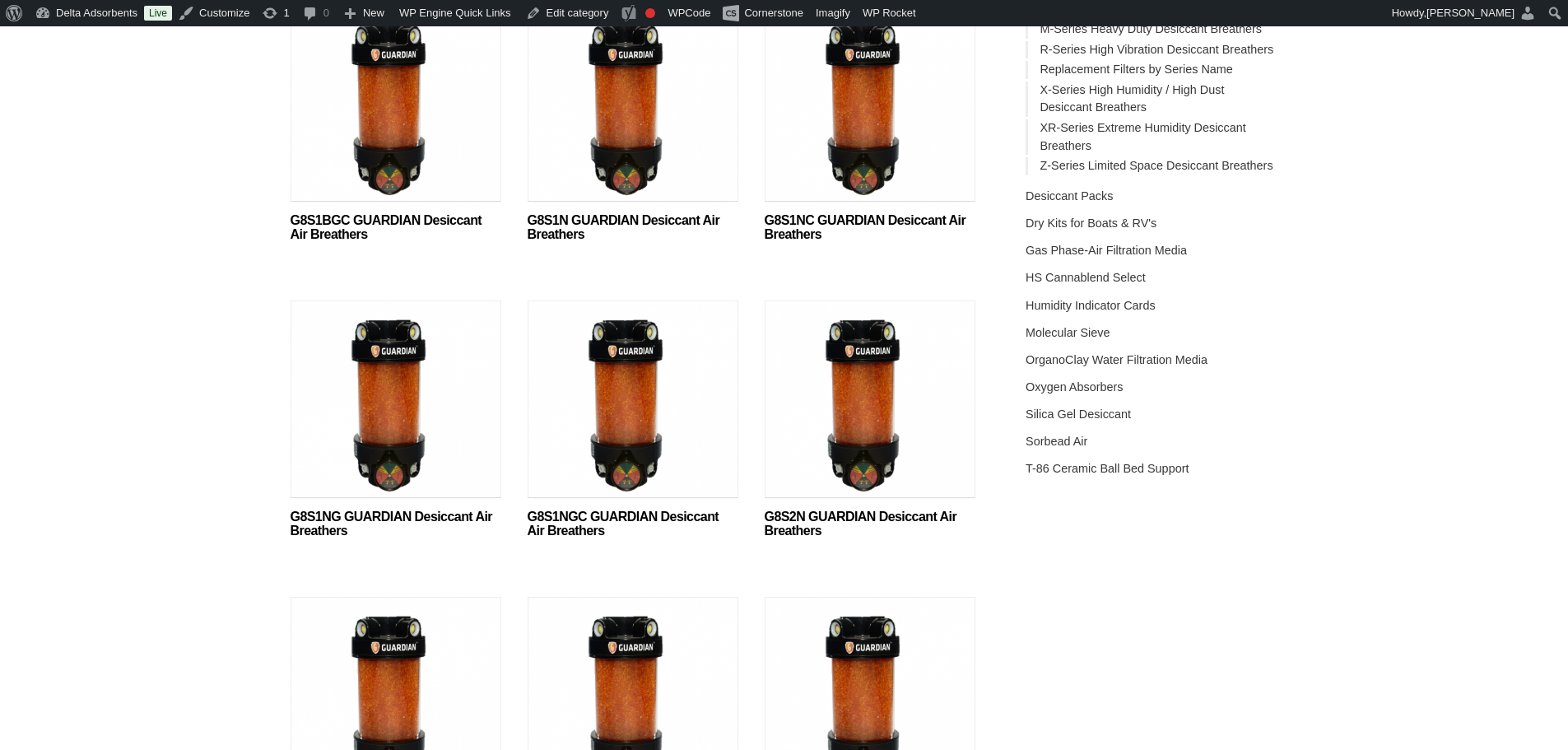
click at [592, 424] on img at bounding box center [633, 403] width 210 height 206
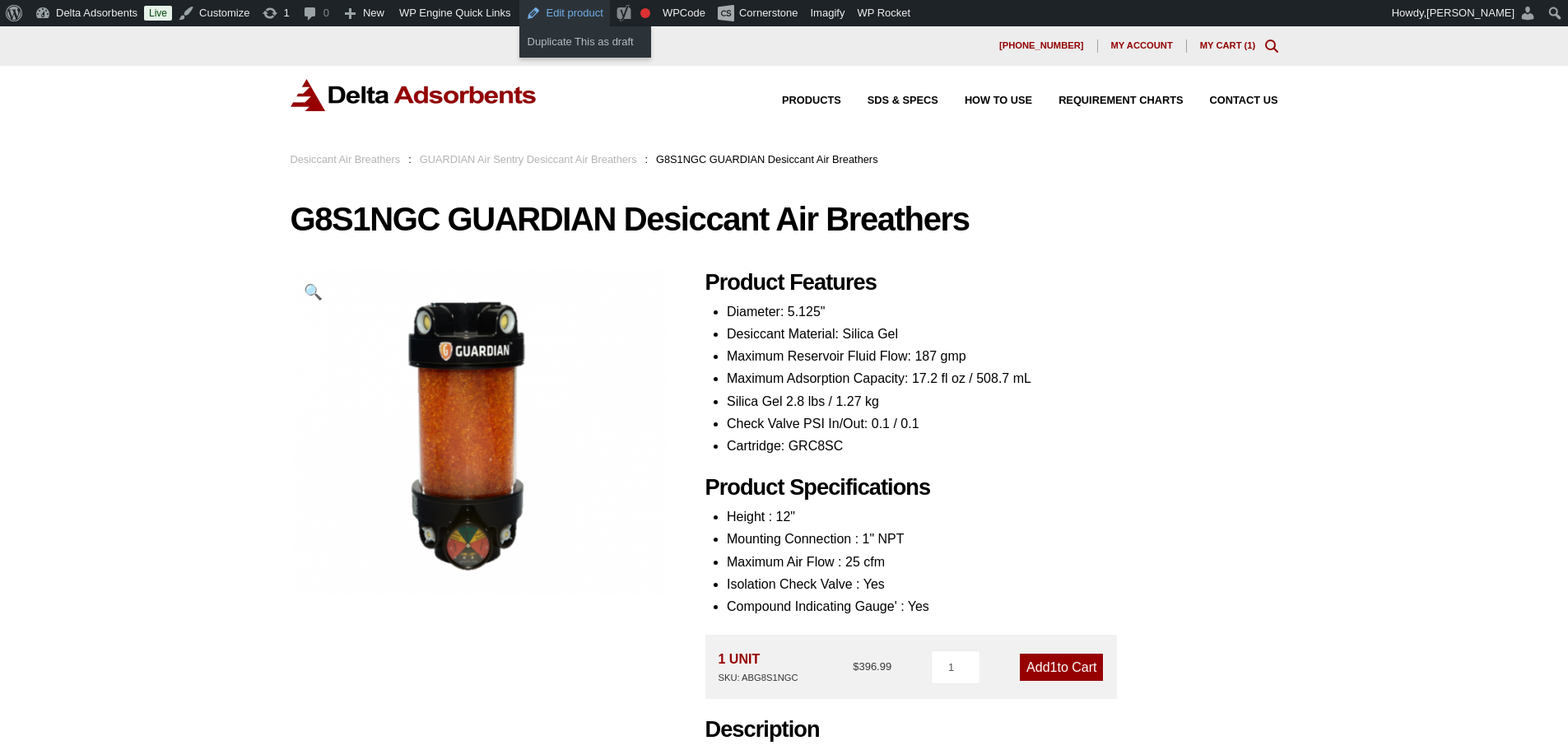
click at [575, 10] on link "Edit product" at bounding box center [565, 13] width 91 height 26
click at [309, 93] on img at bounding box center [414, 95] width 247 height 32
